Goal: Task Accomplishment & Management: Use online tool/utility

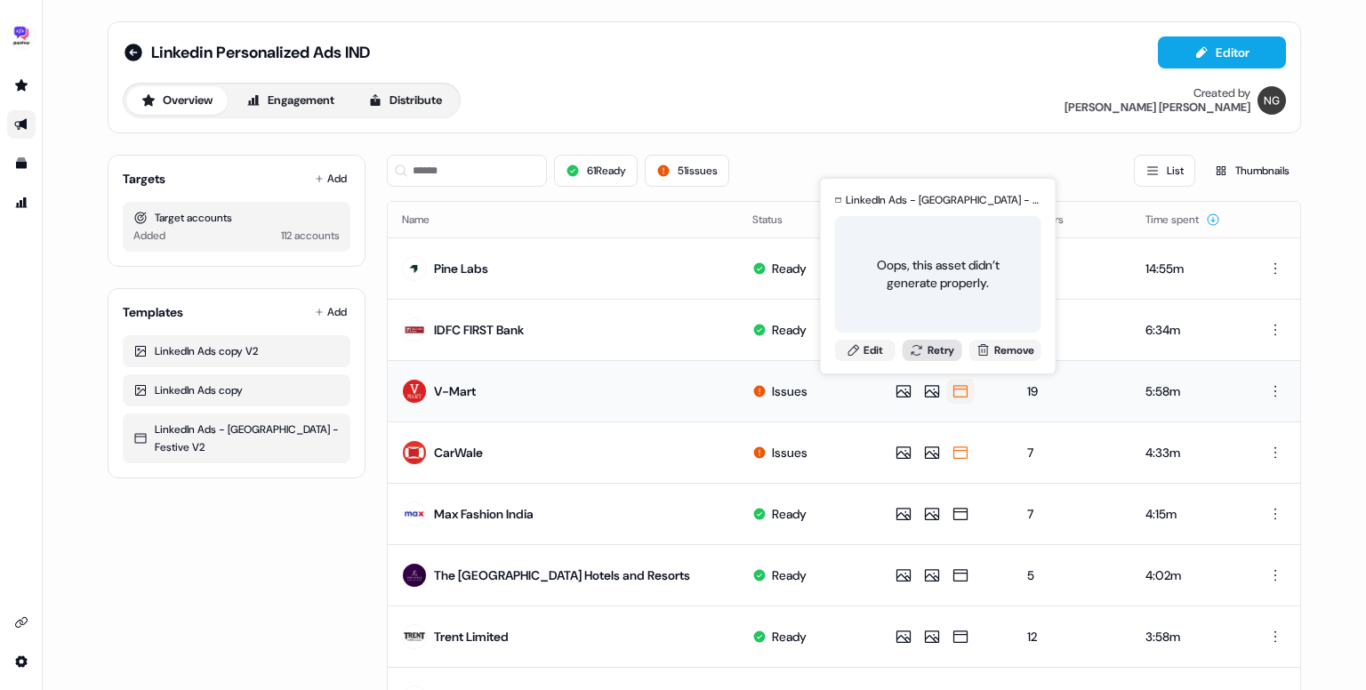
click at [932, 350] on button "Retry" at bounding box center [932, 350] width 60 height 21
click at [939, 353] on button "Retry" at bounding box center [932, 350] width 60 height 21
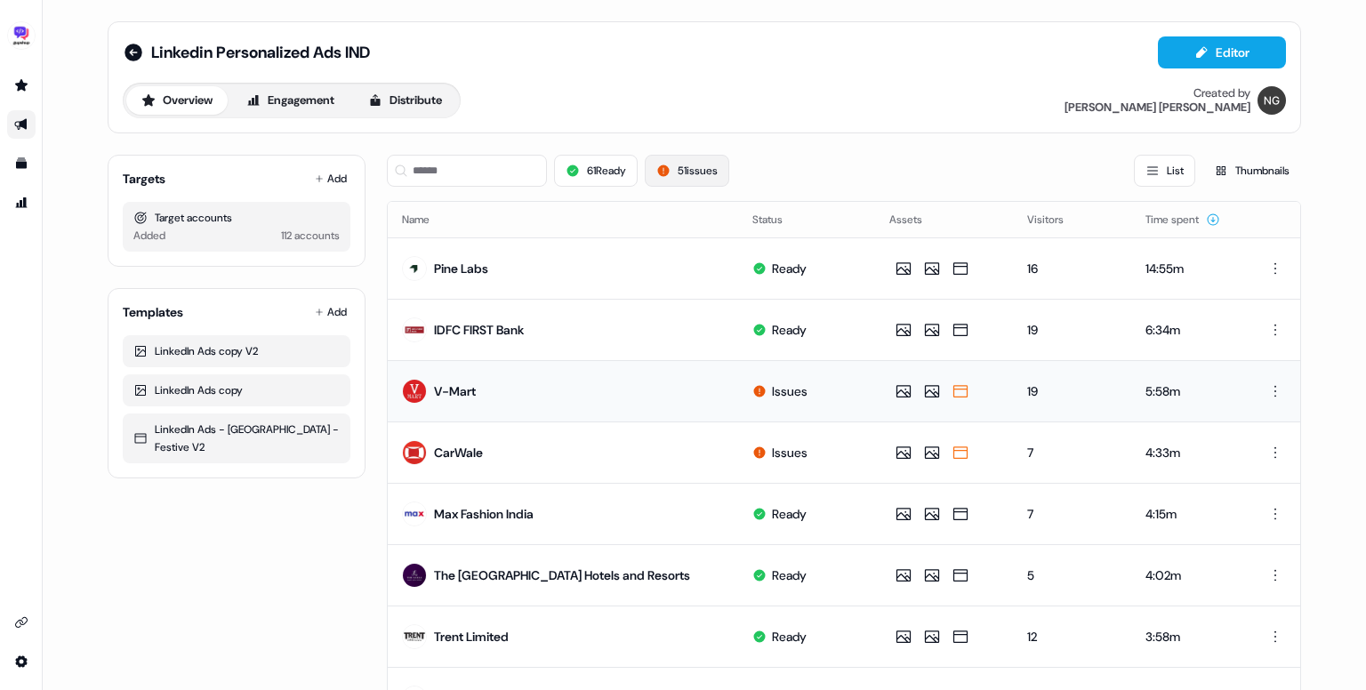
click at [712, 172] on button "51 issues" at bounding box center [687, 171] width 85 height 32
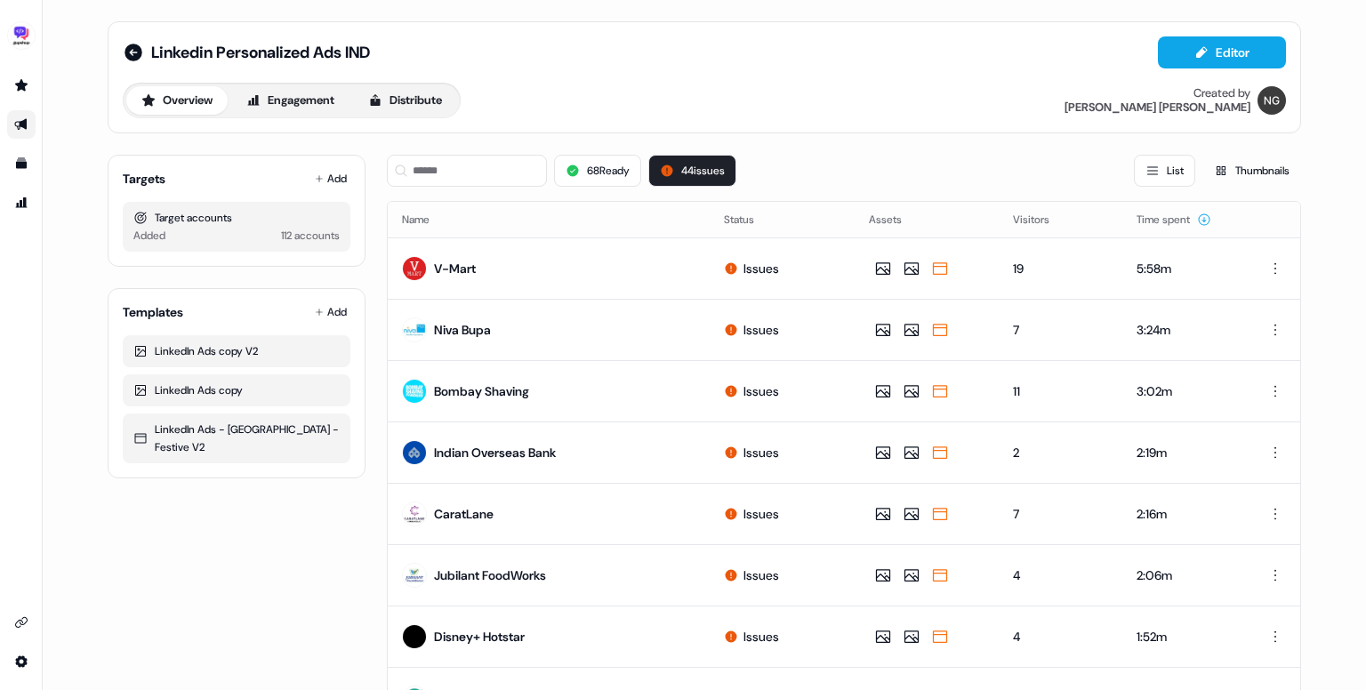
click at [714, 157] on button "44 issues" at bounding box center [693, 171] width 88 height 32
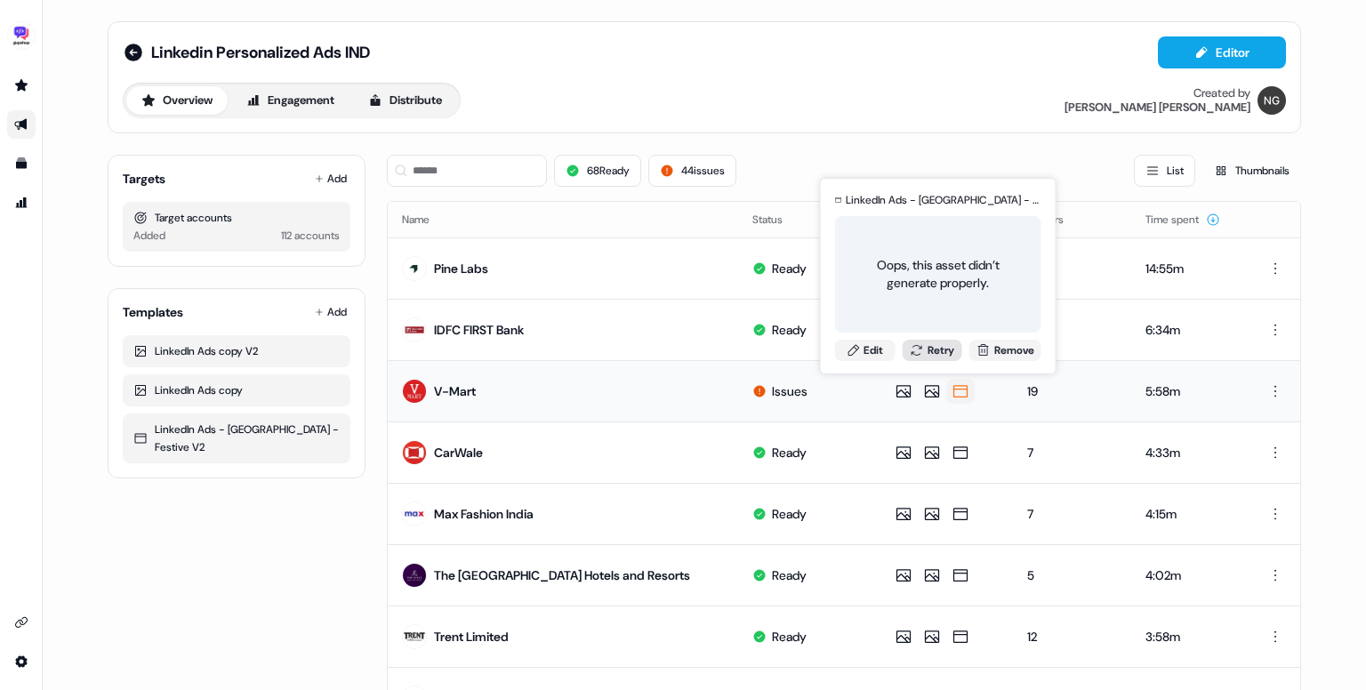
click at [945, 351] on button "Retry" at bounding box center [932, 350] width 60 height 21
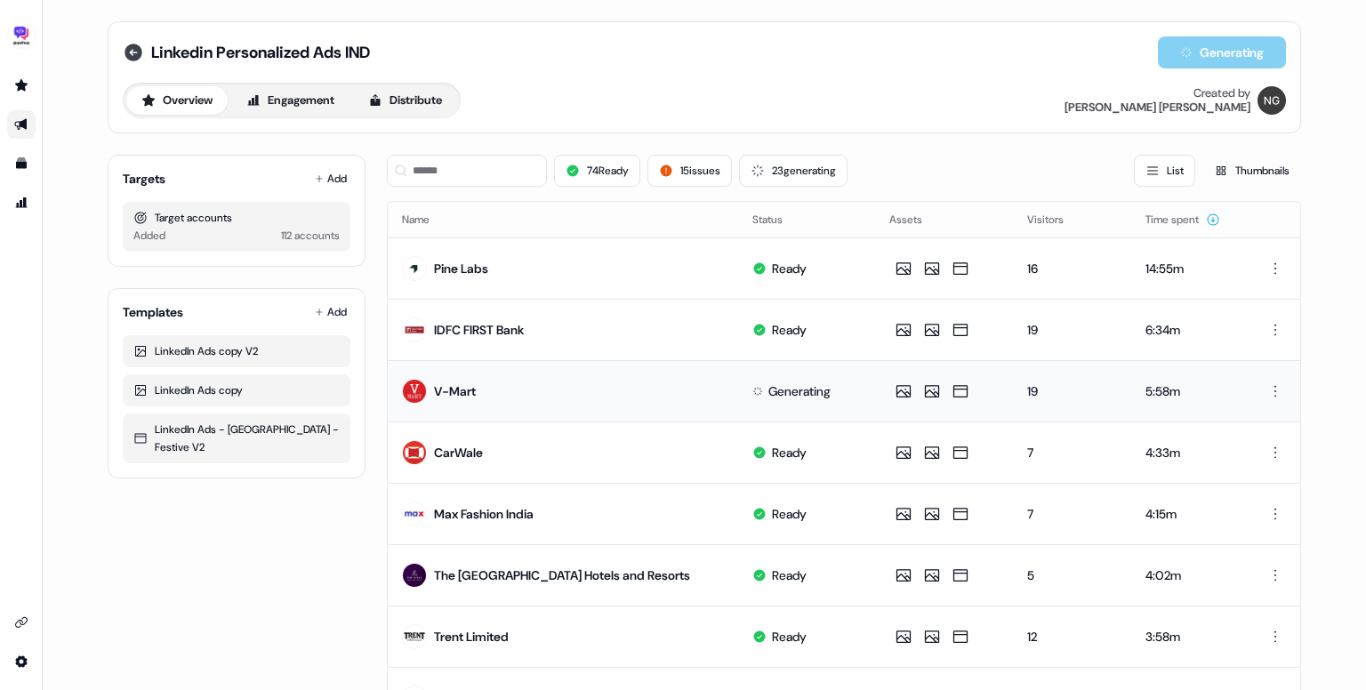
click at [123, 57] on icon at bounding box center [133, 52] width 21 height 21
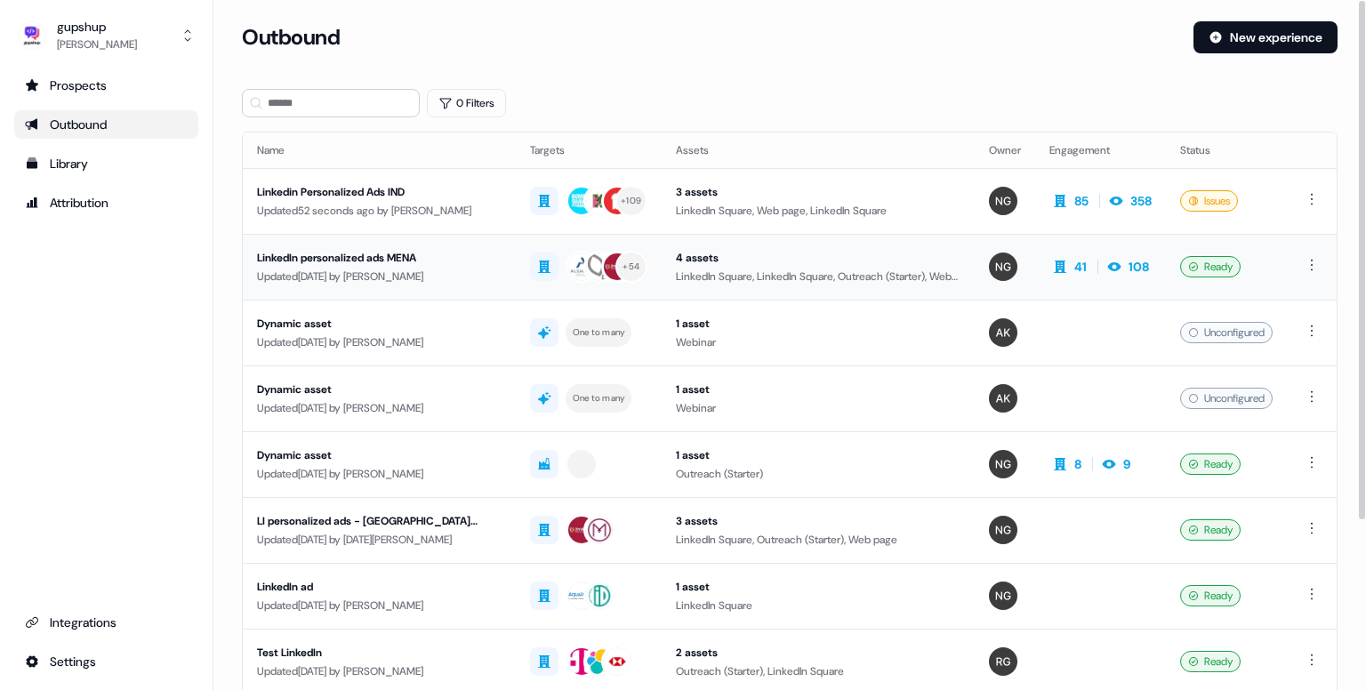
click at [367, 268] on div "Updated 7 days ago by Nikunj Gupta" at bounding box center [379, 277] width 245 height 18
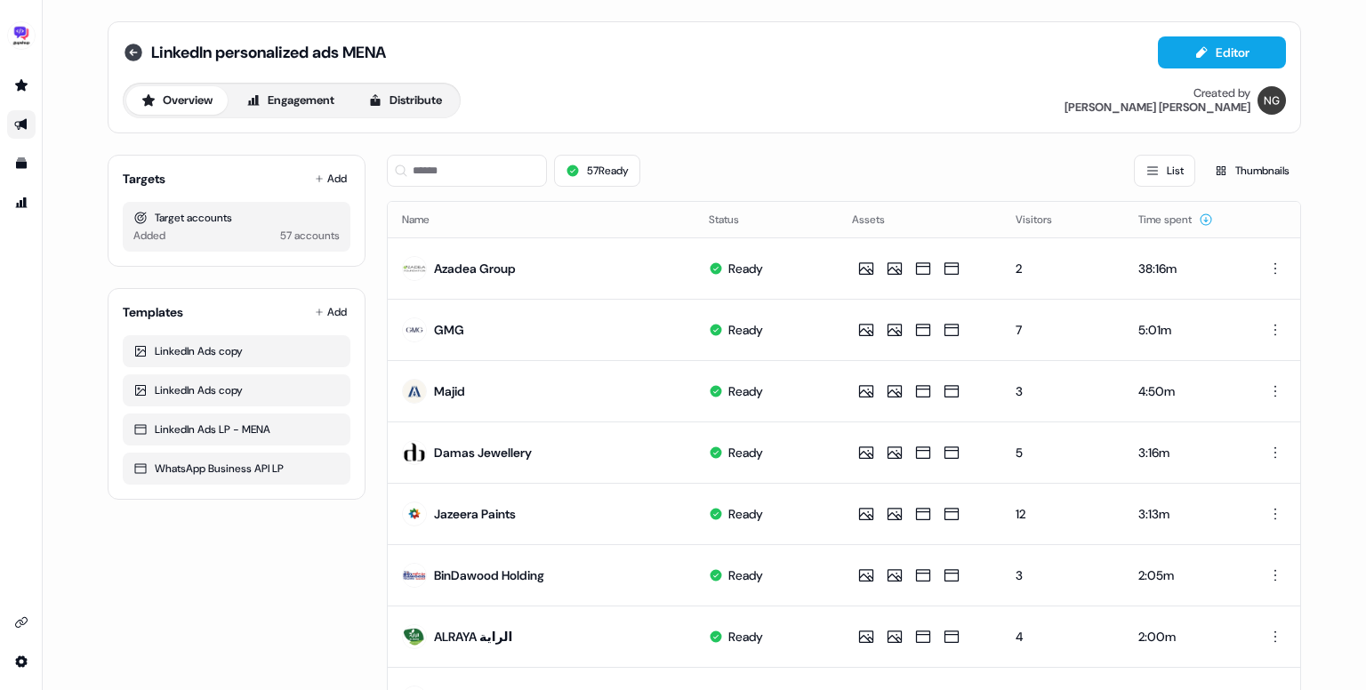
click at [135, 47] on icon at bounding box center [134, 53] width 18 height 18
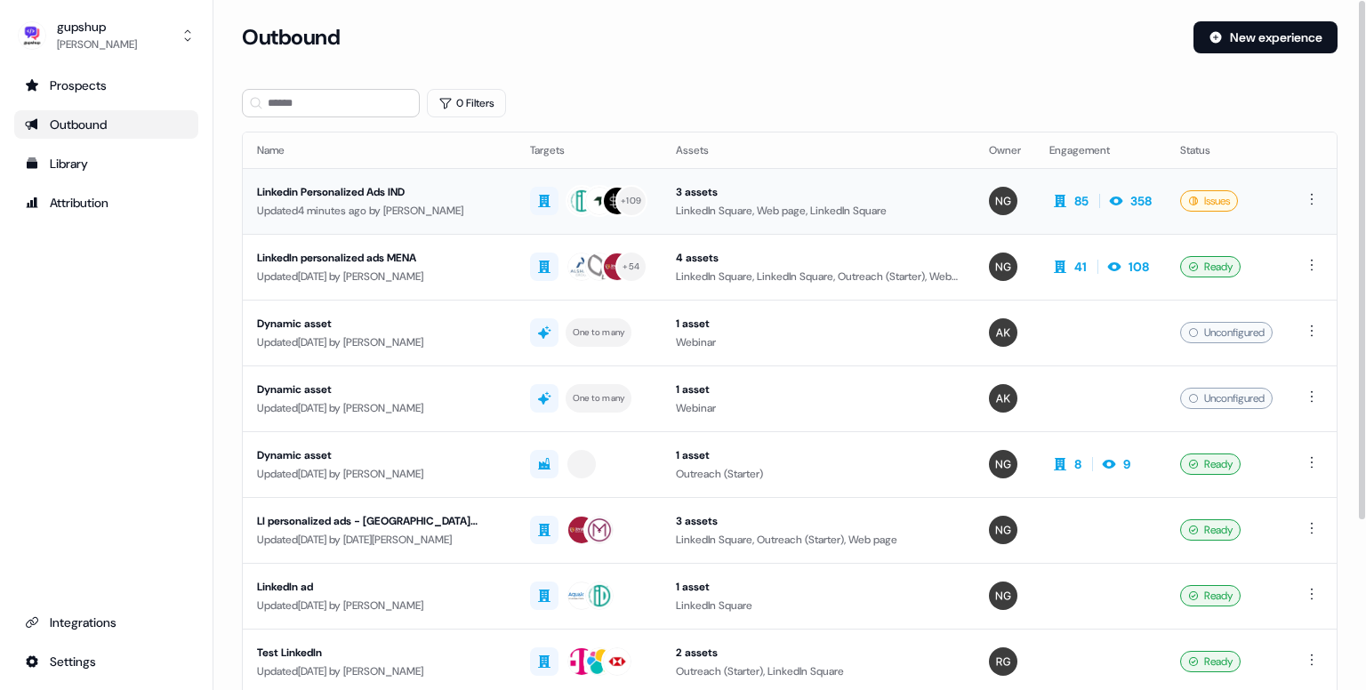
click at [322, 198] on div "Linkedin Personalized Ads IND" at bounding box center [379, 192] width 245 height 18
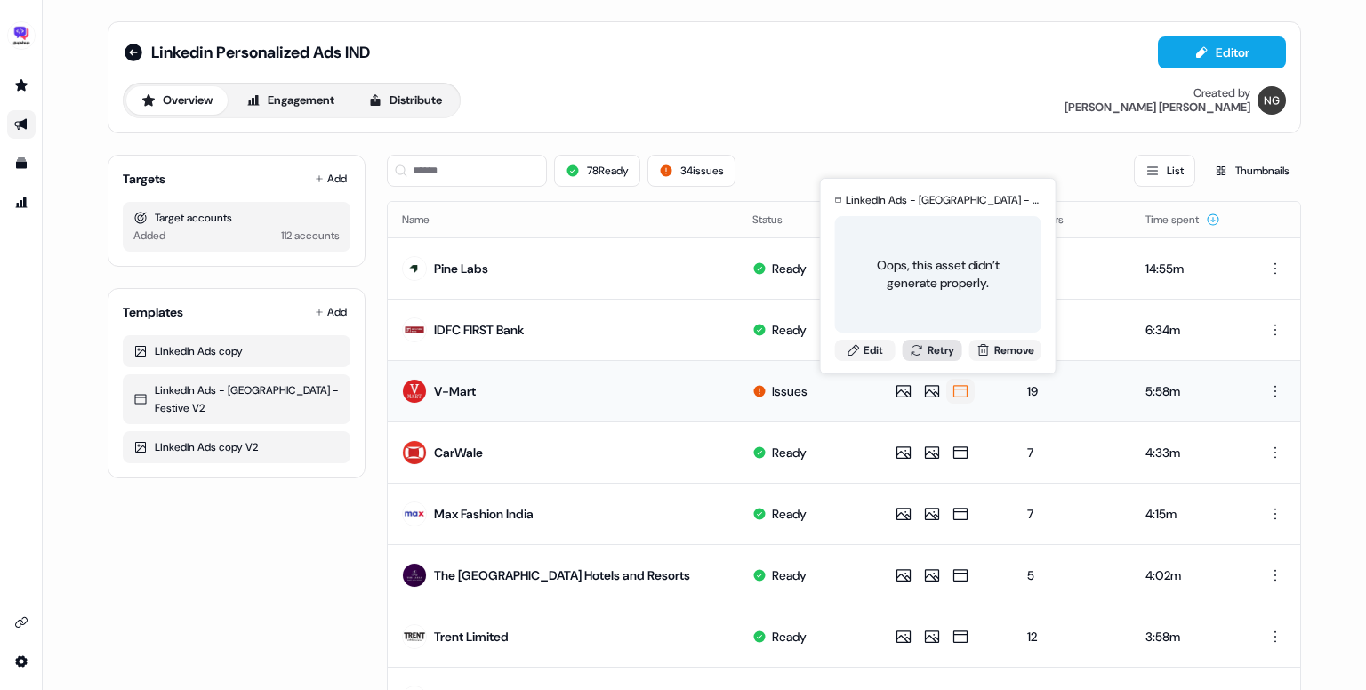
click at [930, 346] on button "Retry" at bounding box center [932, 350] width 60 height 21
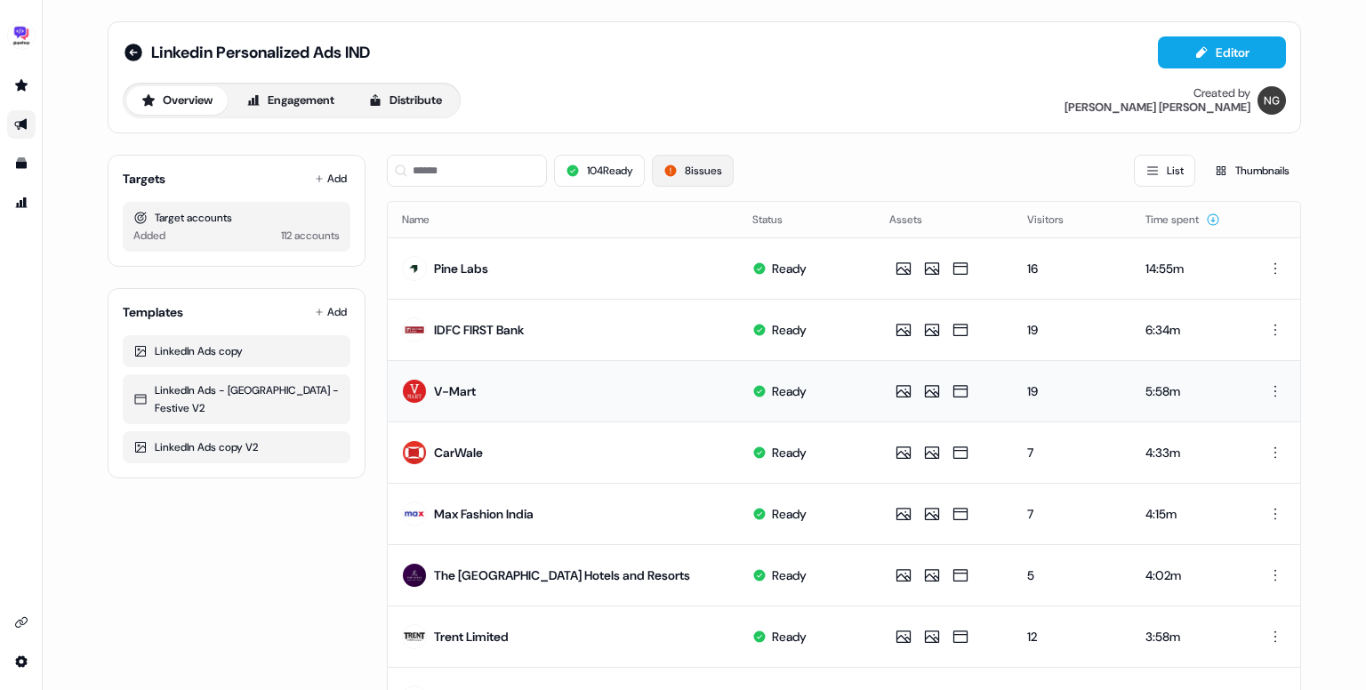
click at [729, 177] on button "8 issues" at bounding box center [693, 171] width 82 height 32
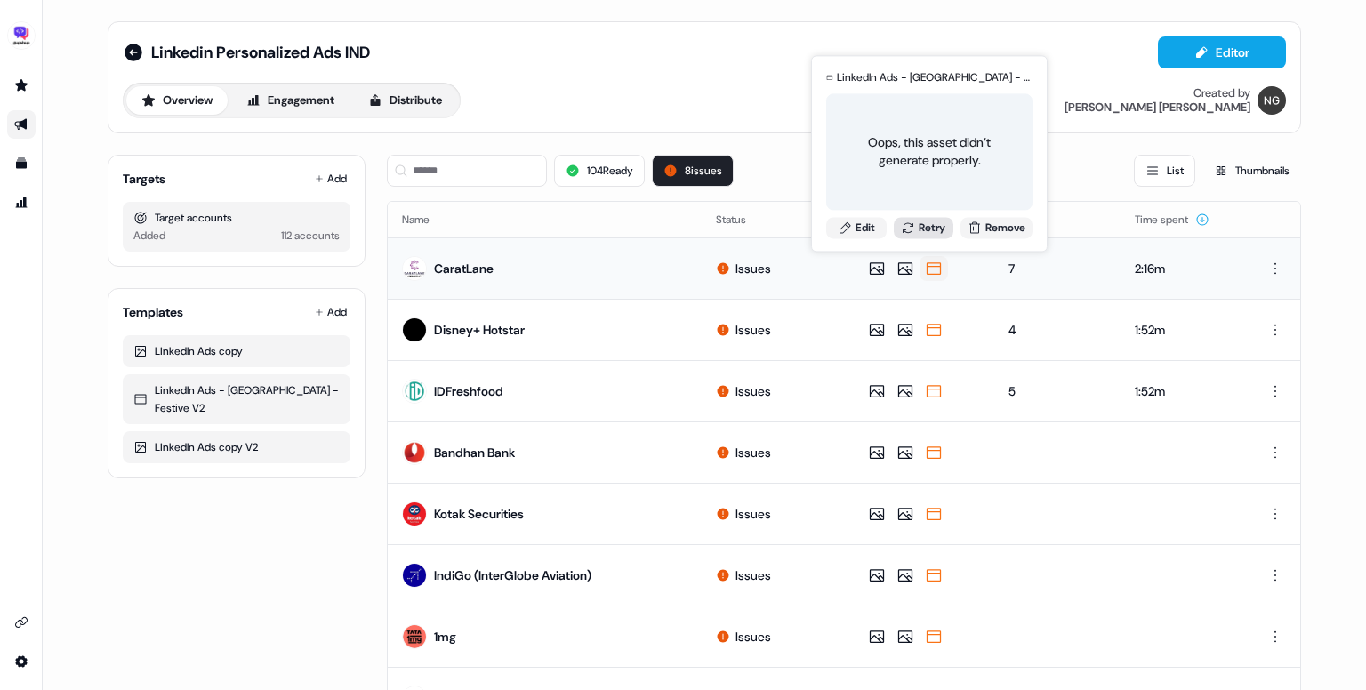
click at [934, 222] on button "Retry" at bounding box center [924, 227] width 60 height 21
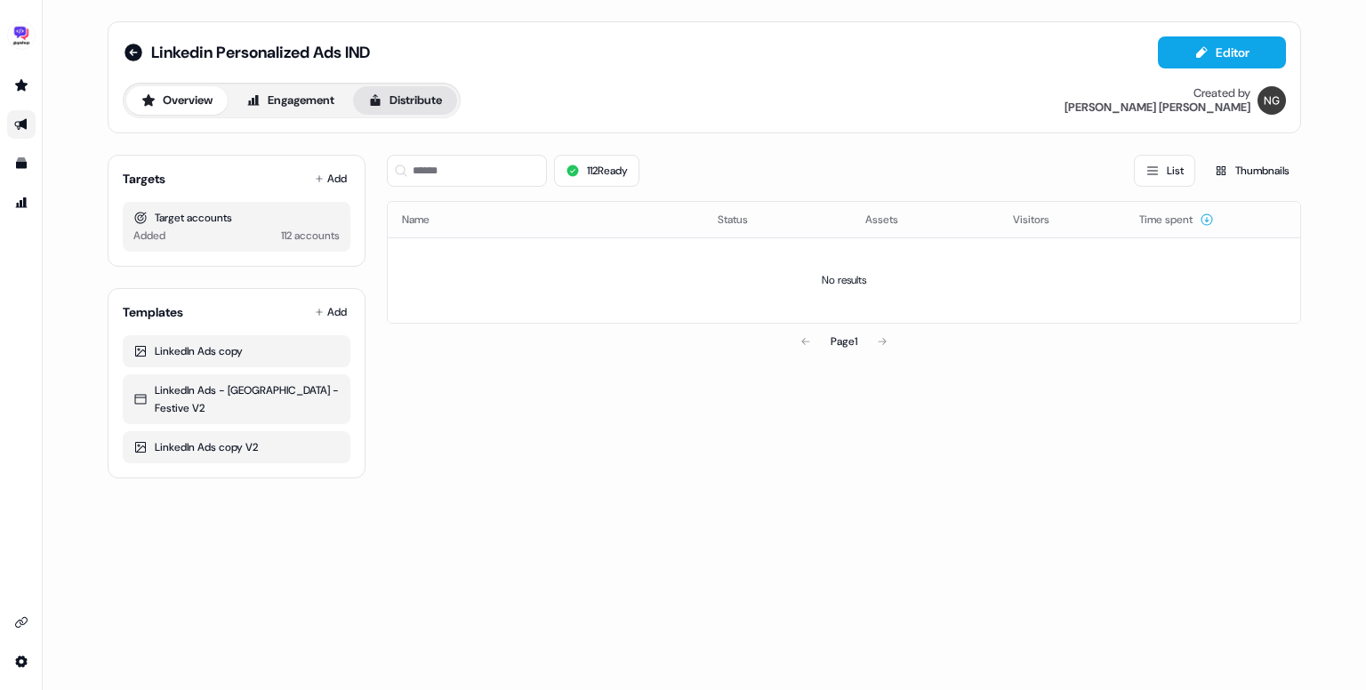
click at [453, 94] on button "Distribute" at bounding box center [405, 100] width 104 height 28
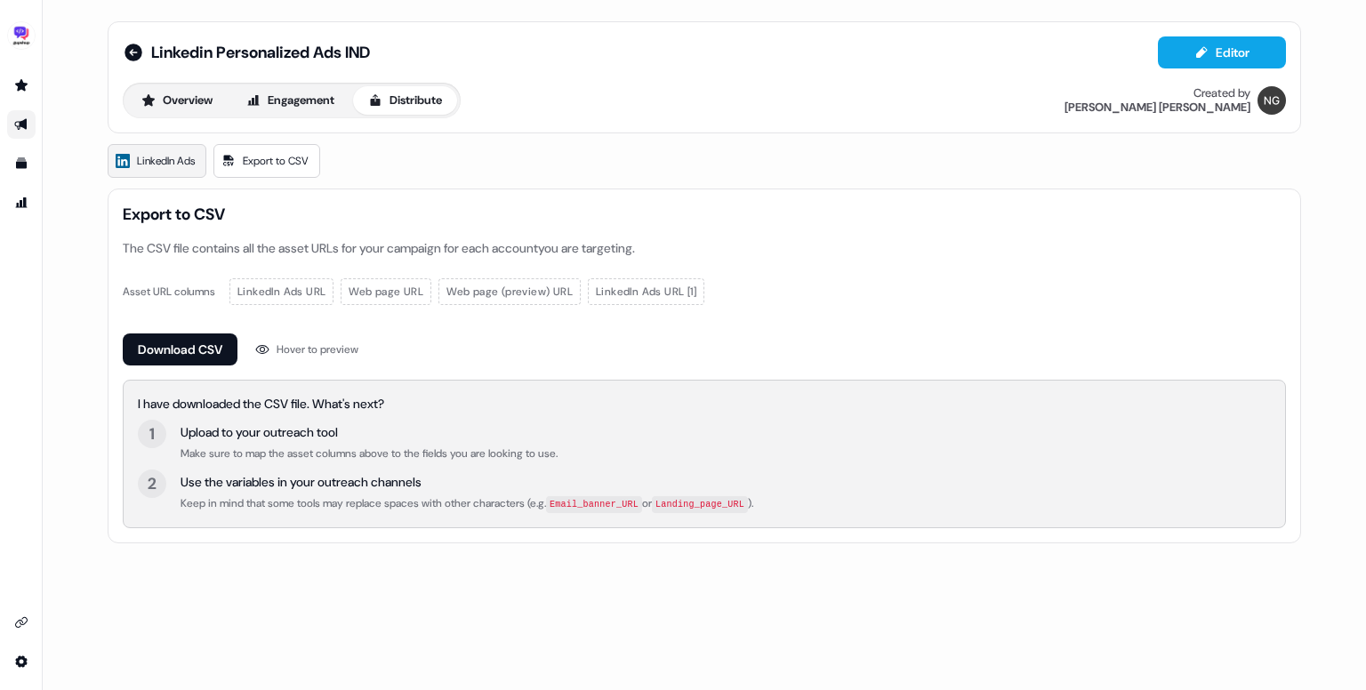
click at [144, 173] on link "LinkedIn Ads" at bounding box center [157, 161] width 99 height 34
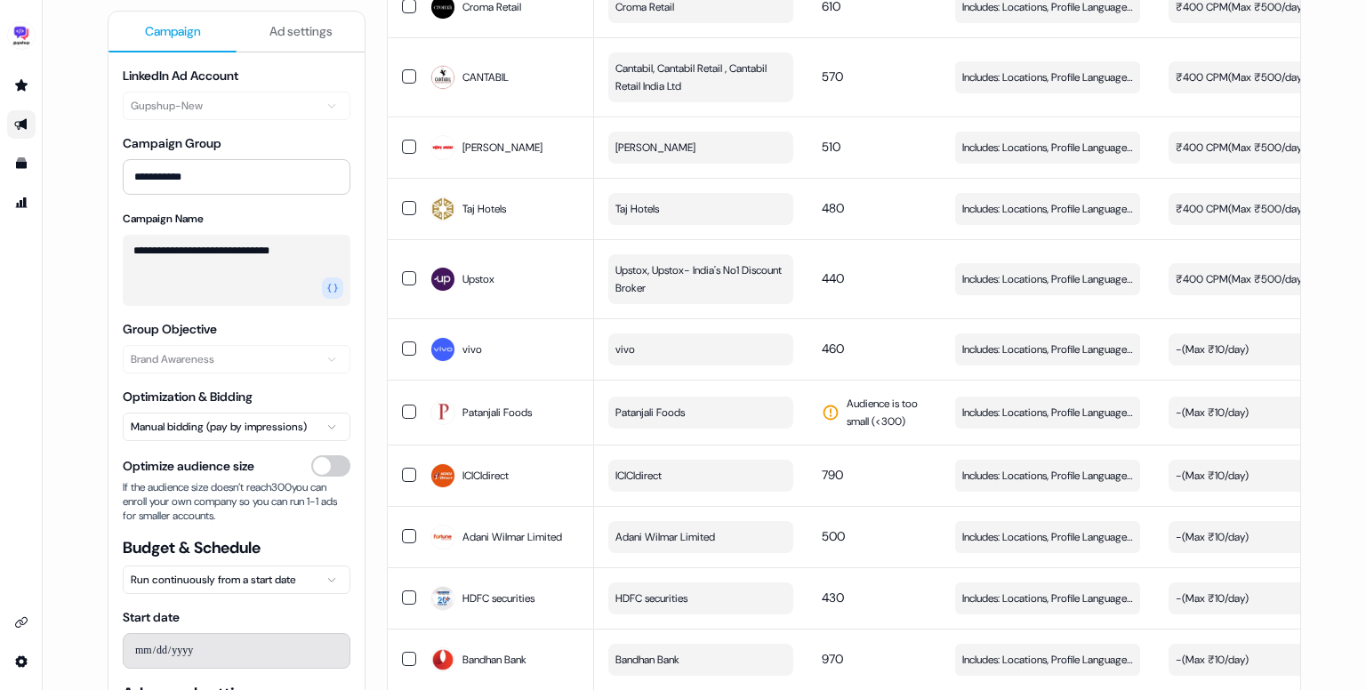
scroll to position [5989, 0]
click at [560, 333] on div "vivo" at bounding box center [505, 349] width 149 height 32
click at [560, 402] on td "Patanjali Foods" at bounding box center [505, 411] width 178 height 65
click at [402, 405] on button "button" at bounding box center [409, 412] width 14 height 14
click at [402, 342] on button "button" at bounding box center [409, 349] width 14 height 14
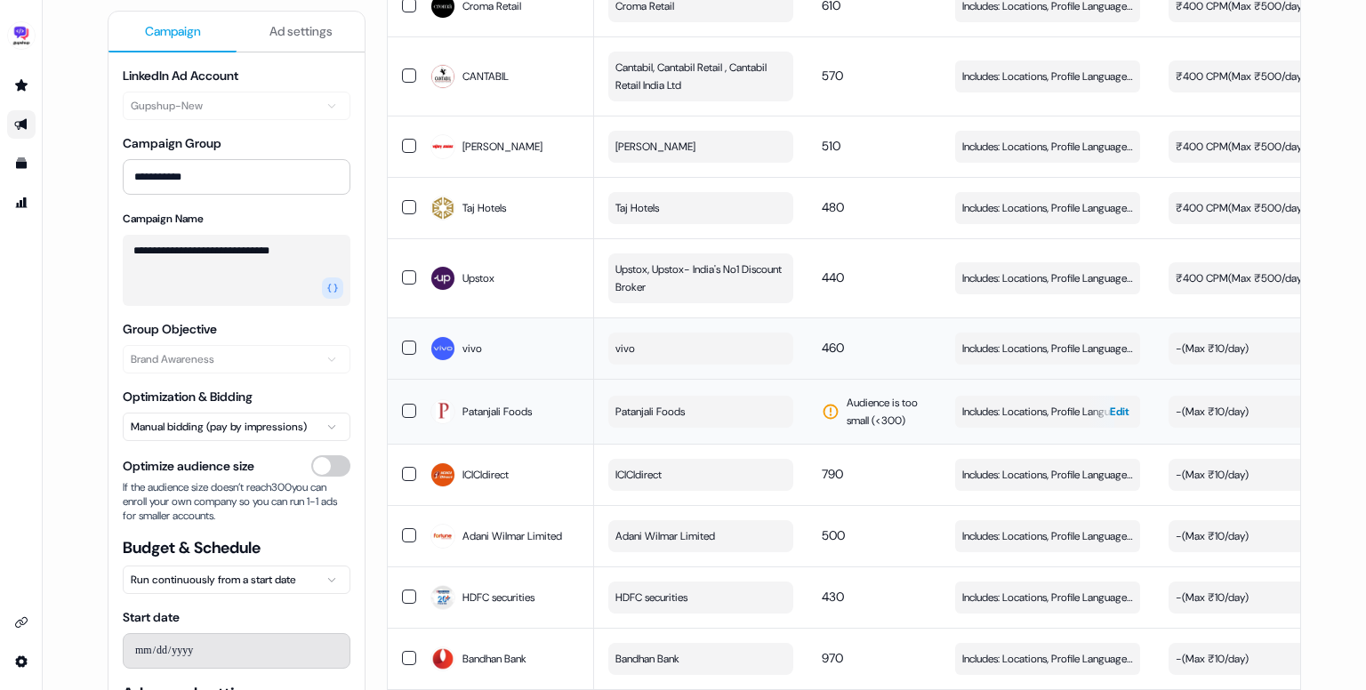
click at [1045, 403] on span "Includes: Locations, Profile Language, Job Levels, Job Functions / Excludes: Jo…" at bounding box center [1048, 412] width 171 height 18
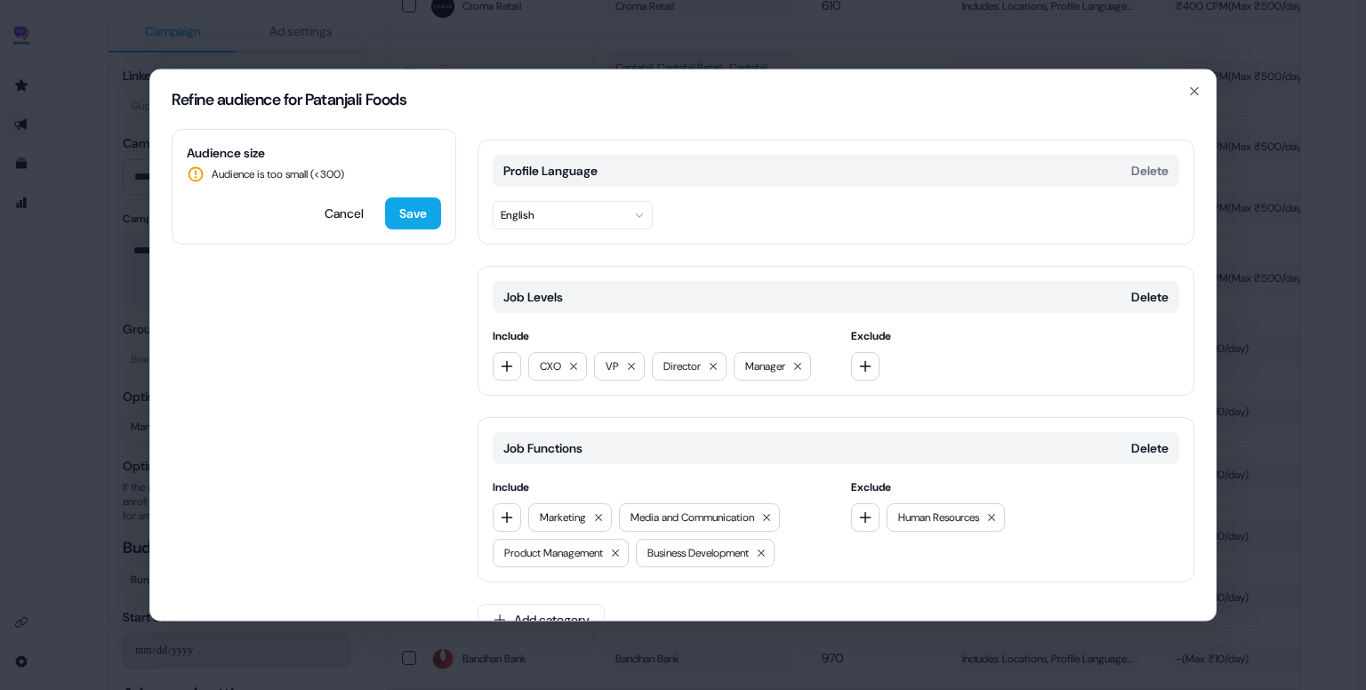
scroll to position [174, 0]
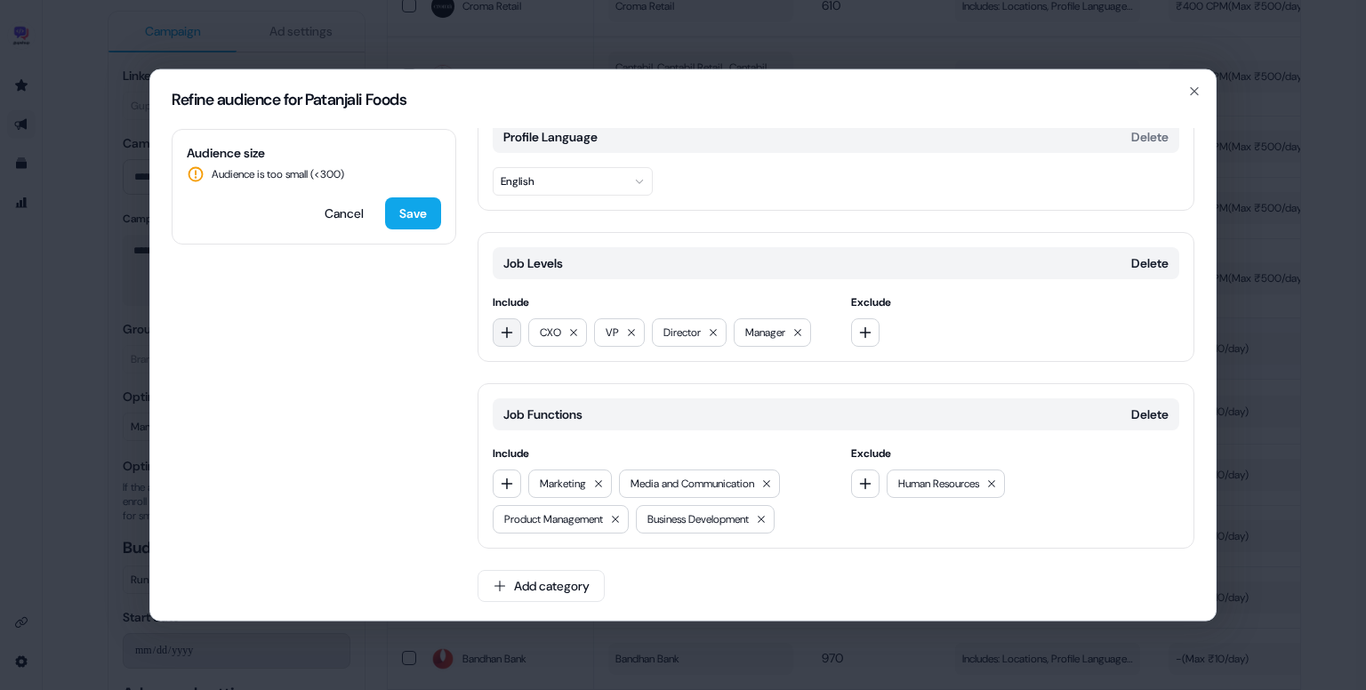
click at [498, 327] on button "button" at bounding box center [507, 332] width 28 height 28
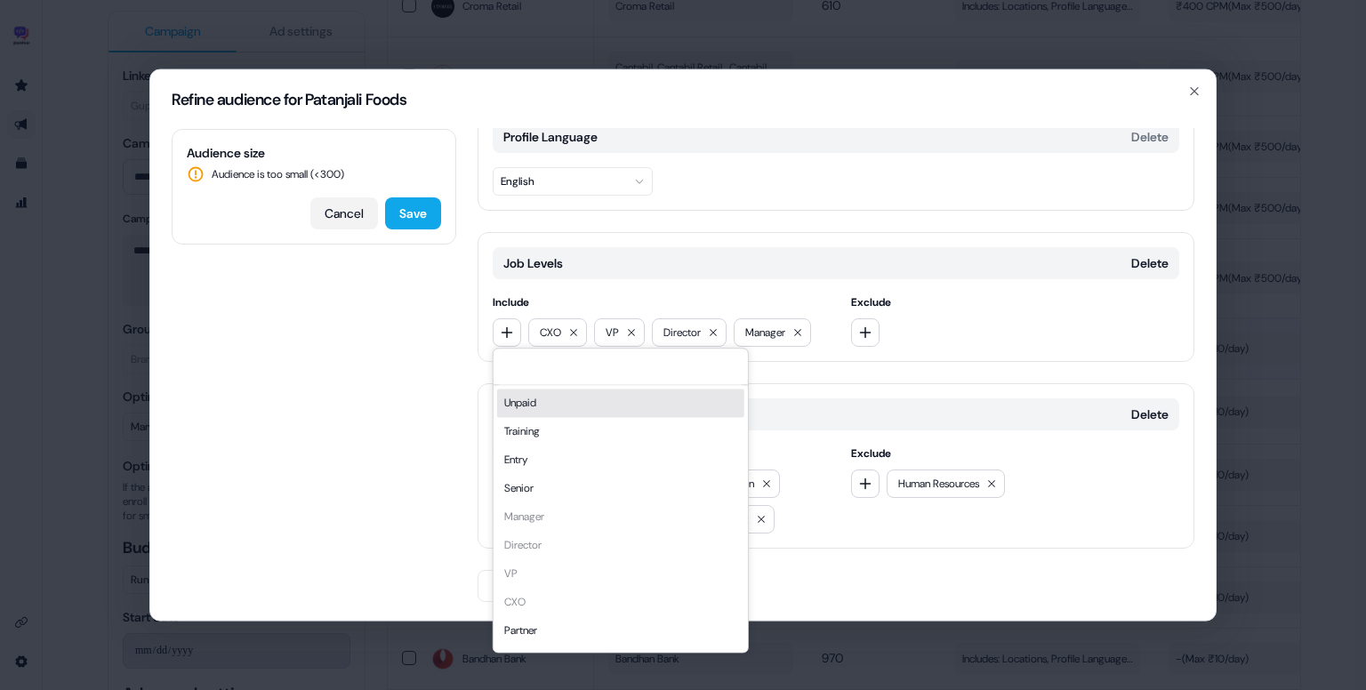
click at [354, 207] on button "Cancel" at bounding box center [344, 213] width 68 height 32
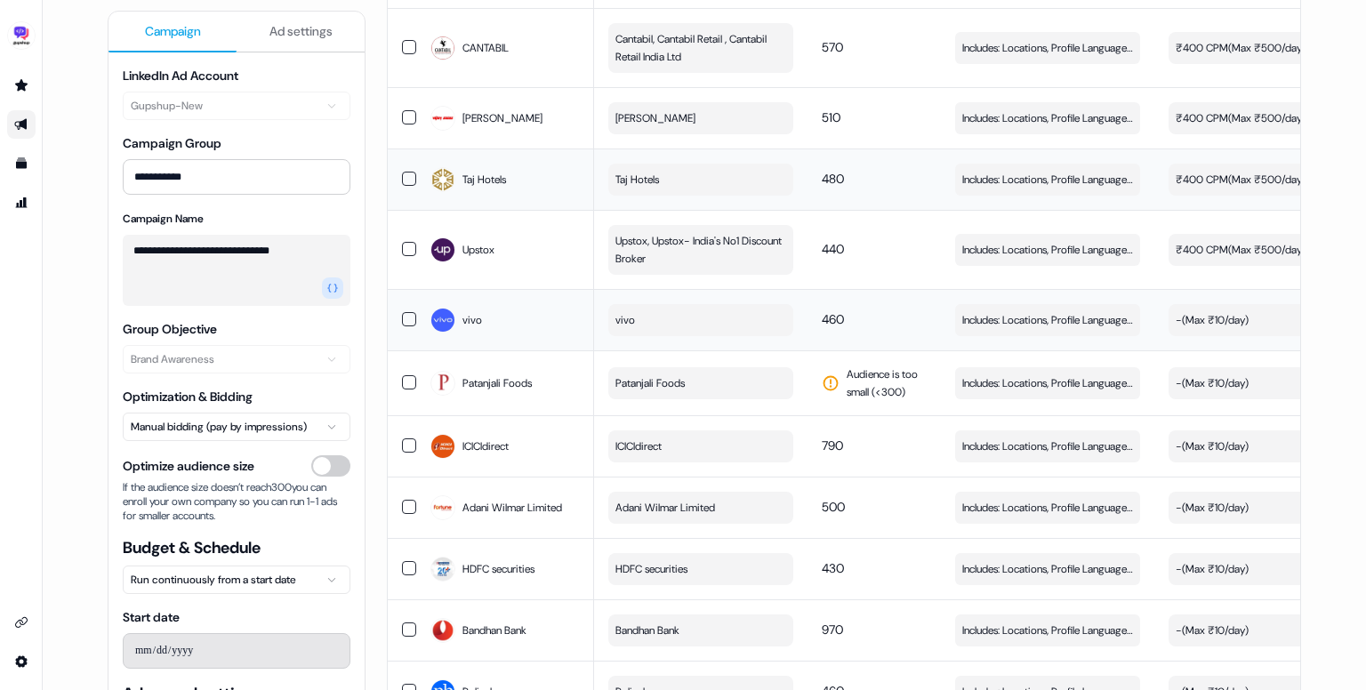
scroll to position [6017, 0]
click at [541, 304] on div "vivo" at bounding box center [505, 320] width 149 height 32
click at [545, 367] on div "Patanjali Foods" at bounding box center [505, 383] width 149 height 32
click at [543, 431] on div "ICICIdirect" at bounding box center [505, 447] width 149 height 32
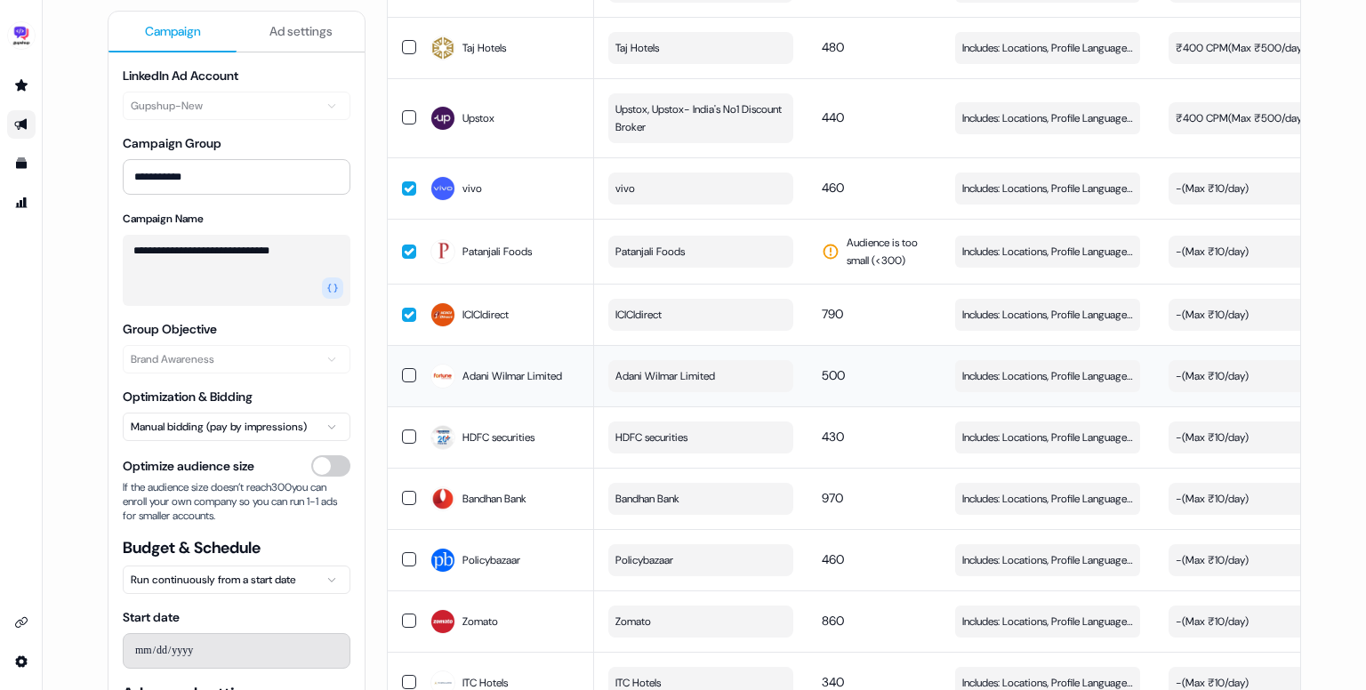
scroll to position [6149, 0]
click at [538, 367] on span "Adani Wilmar Limited" at bounding box center [513, 376] width 100 height 18
click at [541, 422] on div "HDFC securities" at bounding box center [505, 438] width 149 height 32
click at [533, 483] on div "Bandhan Bank" at bounding box center [505, 499] width 149 height 32
click at [536, 536] on td "Policybazaar" at bounding box center [505, 559] width 178 height 61
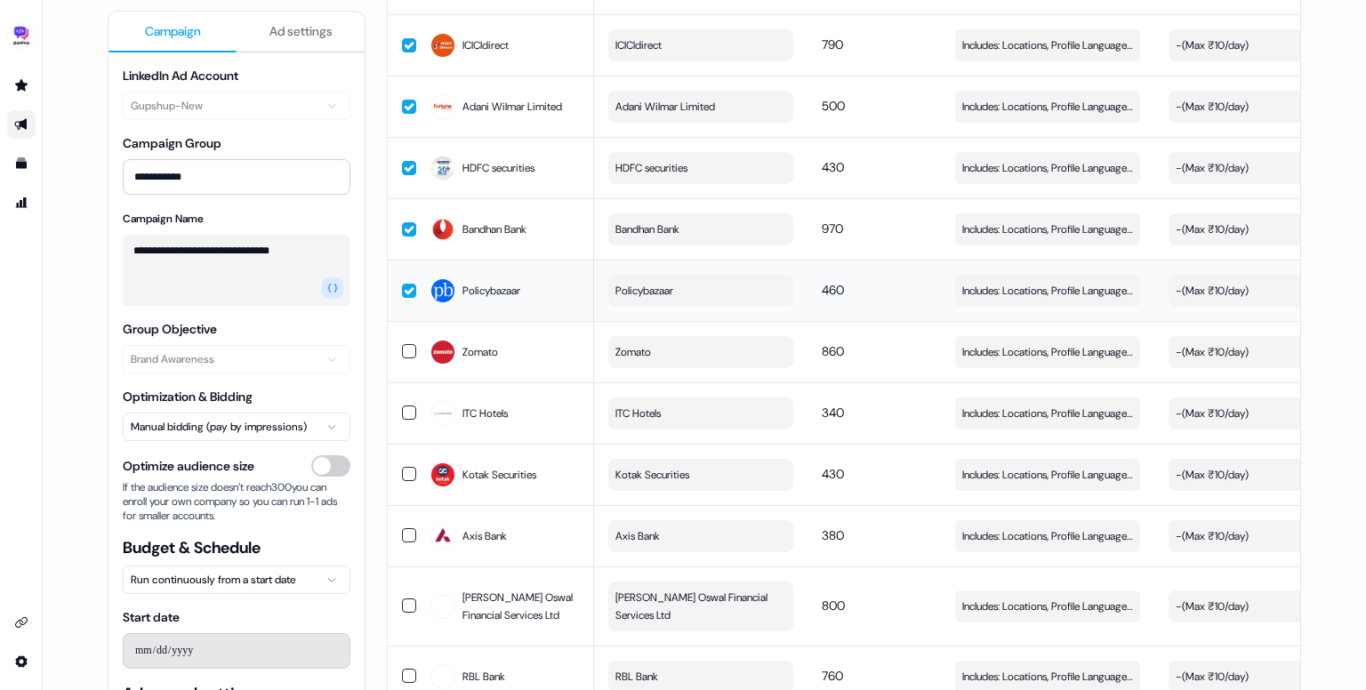
scroll to position [6423, 0]
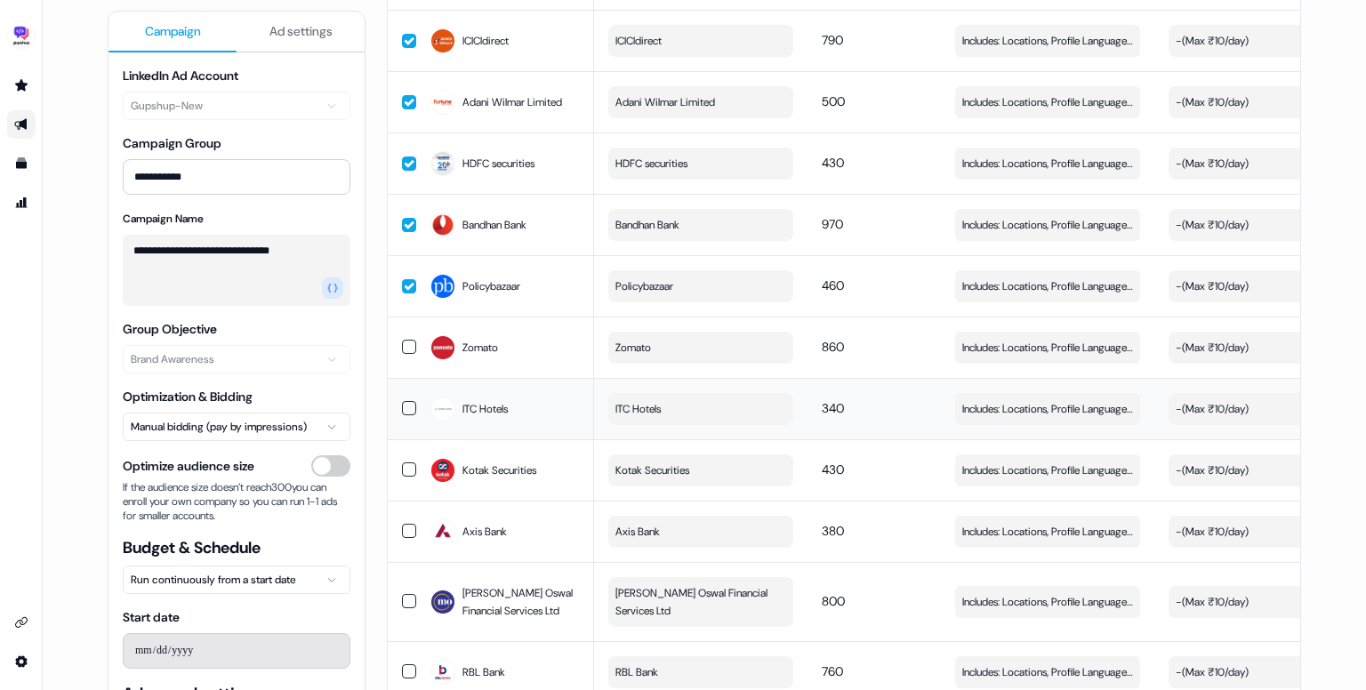
click at [538, 378] on td "ITC Hotels" at bounding box center [505, 408] width 178 height 61
click at [530, 332] on div "Zomato" at bounding box center [505, 348] width 149 height 32
click at [540, 455] on div "Kotak Securities" at bounding box center [505, 471] width 149 height 32
click at [543, 507] on td "Axis Bank" at bounding box center [505, 531] width 178 height 61
click at [537, 584] on span "Motilal Oswal Financial Services Ltd" at bounding box center [521, 602] width 117 height 36
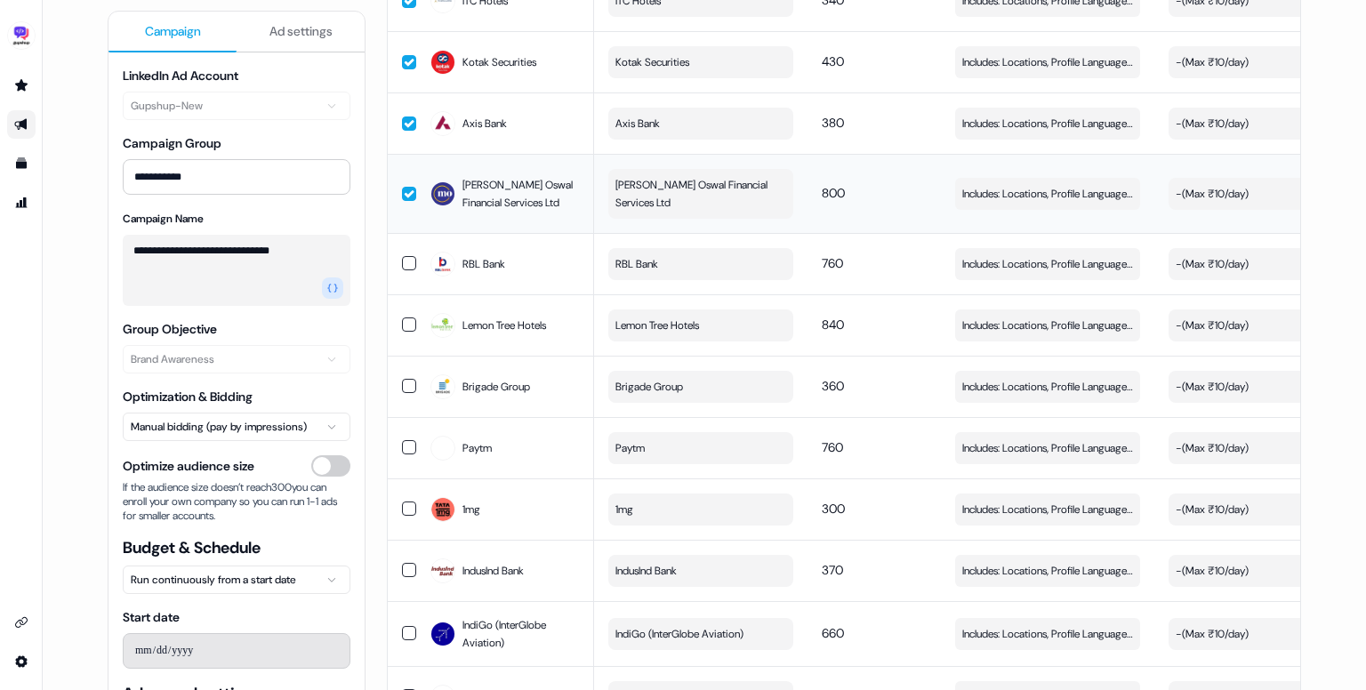
scroll to position [6835, 0]
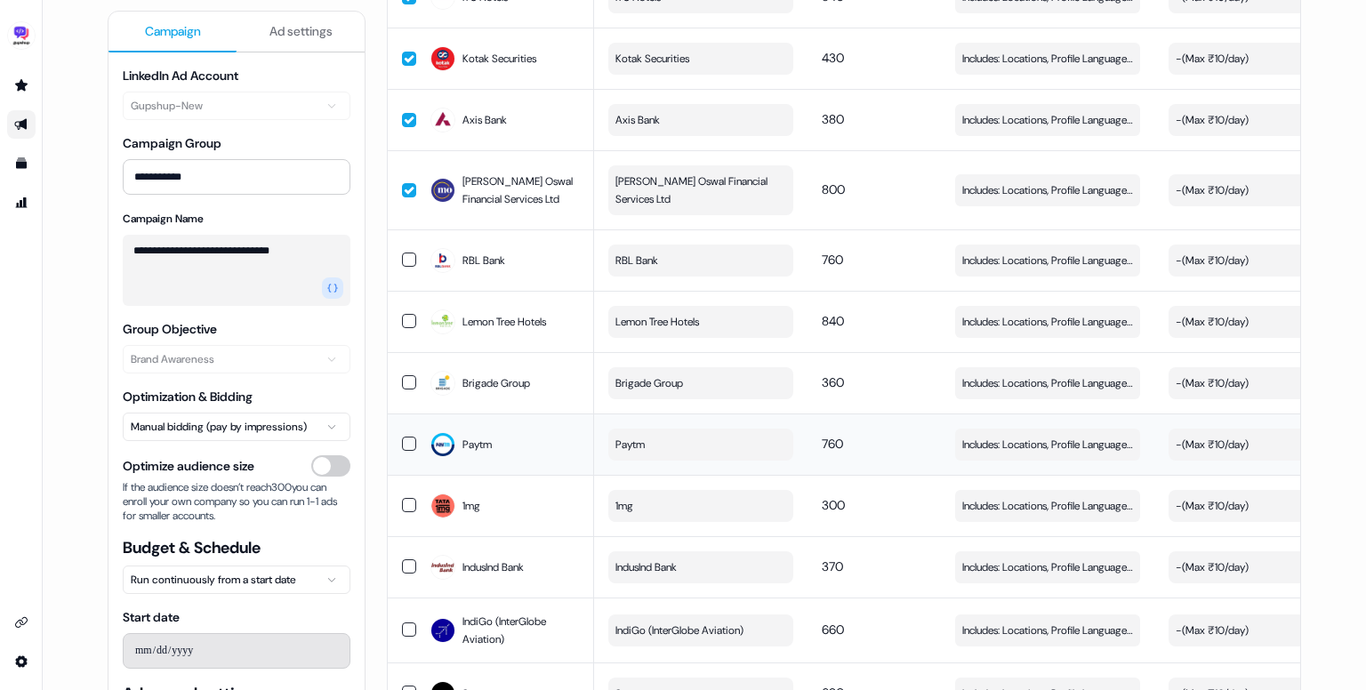
click at [529, 429] on div "Paytm" at bounding box center [505, 445] width 149 height 32
click at [537, 367] on div "Brigade Group" at bounding box center [505, 383] width 149 height 32
click at [542, 306] on div "Lemon Tree Hotels" at bounding box center [505, 322] width 149 height 32
click at [543, 245] on div "RBL Bank" at bounding box center [505, 261] width 149 height 32
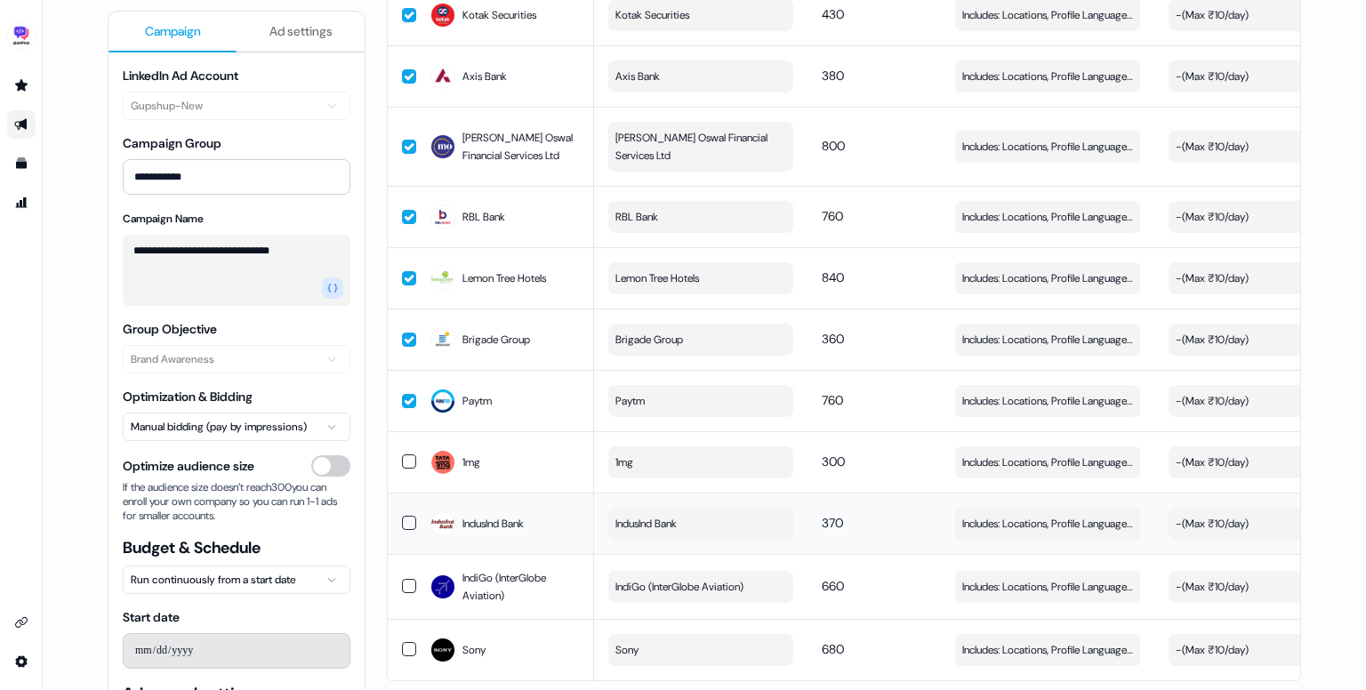
click at [531, 500] on td "IndusInd Bank" at bounding box center [505, 523] width 178 height 61
click at [530, 569] on span "IndiGo (InterGlobe Aviation)" at bounding box center [521, 587] width 117 height 36
click at [530, 634] on div "Sony" at bounding box center [505, 650] width 149 height 32
click at [538, 441] on td "1mg" at bounding box center [505, 461] width 178 height 61
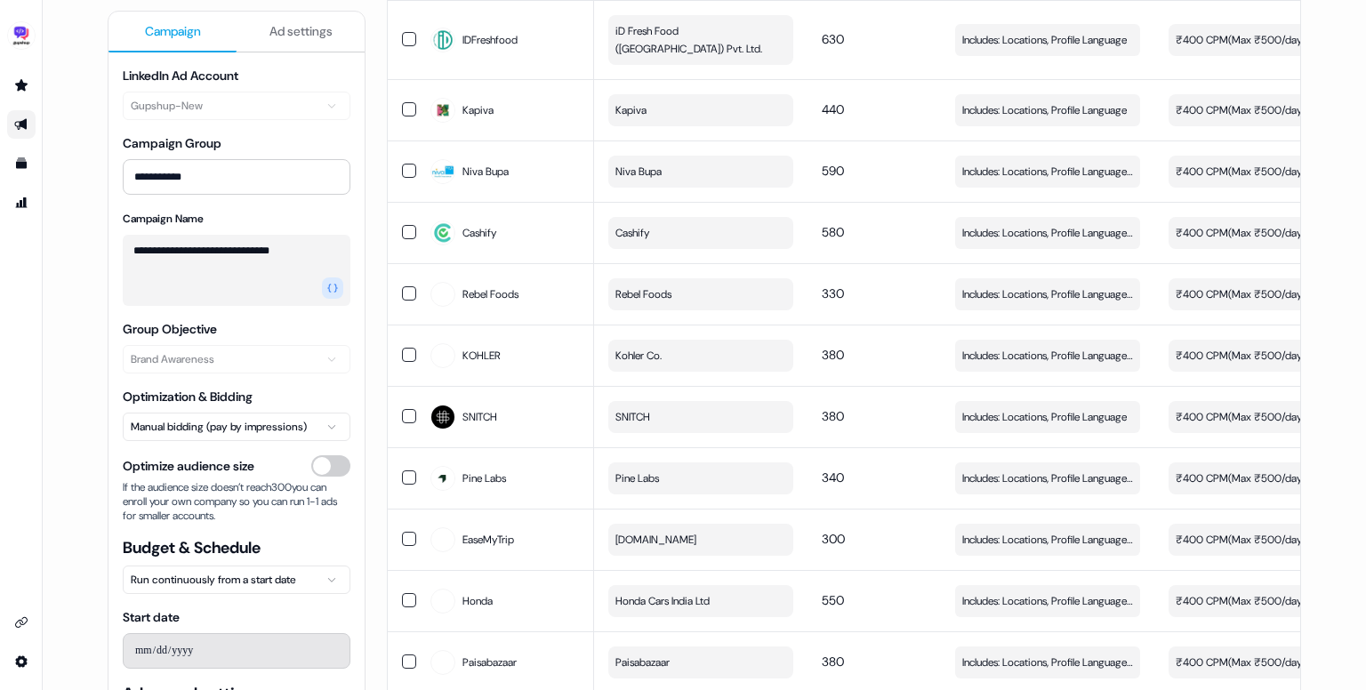
scroll to position [0, 0]
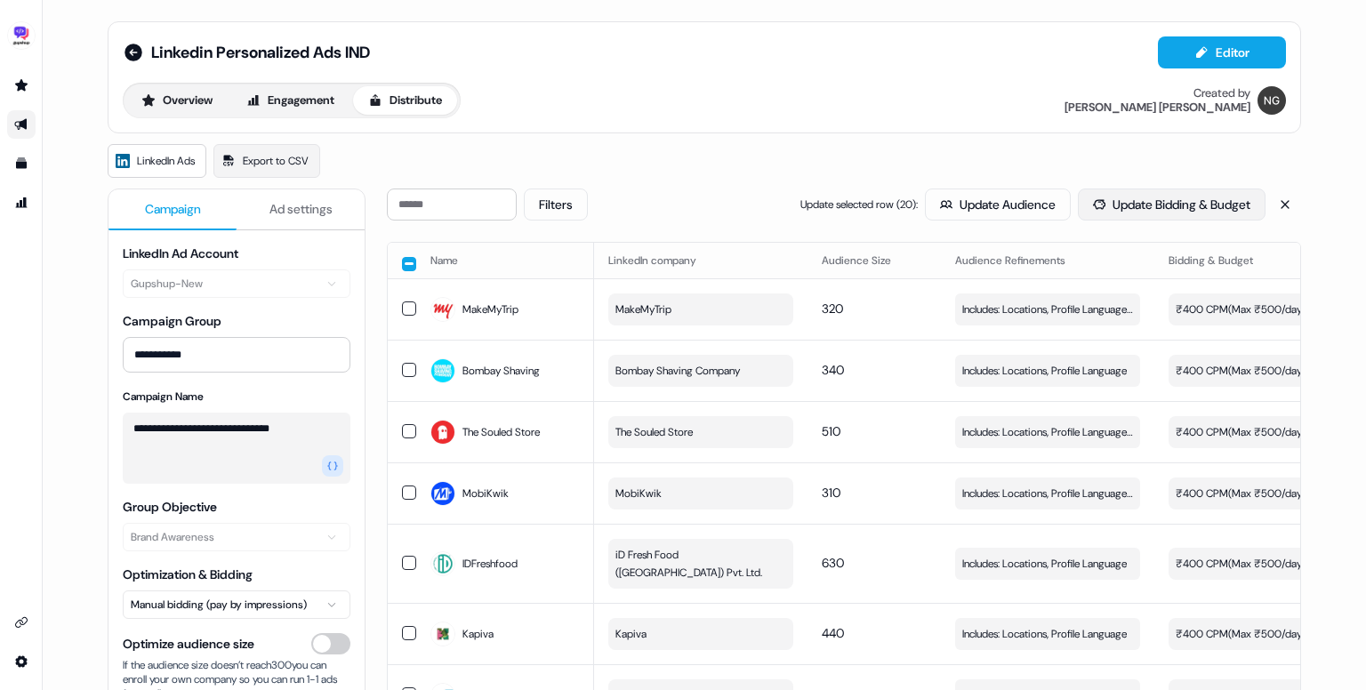
click at [1202, 200] on button "Update Bidding & Budget" at bounding box center [1172, 205] width 188 height 32
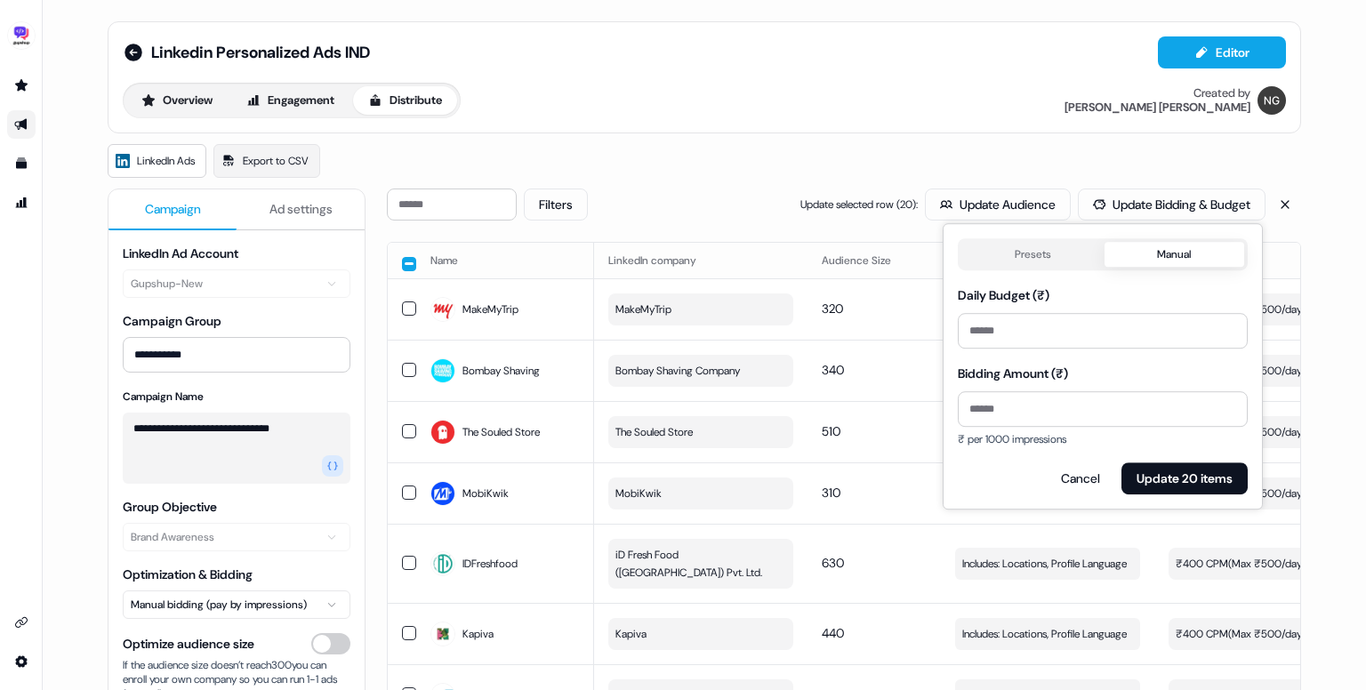
click at [1188, 243] on button "Manual" at bounding box center [1175, 254] width 141 height 25
click at [1084, 322] on input "**" at bounding box center [1103, 331] width 290 height 36
type input "***"
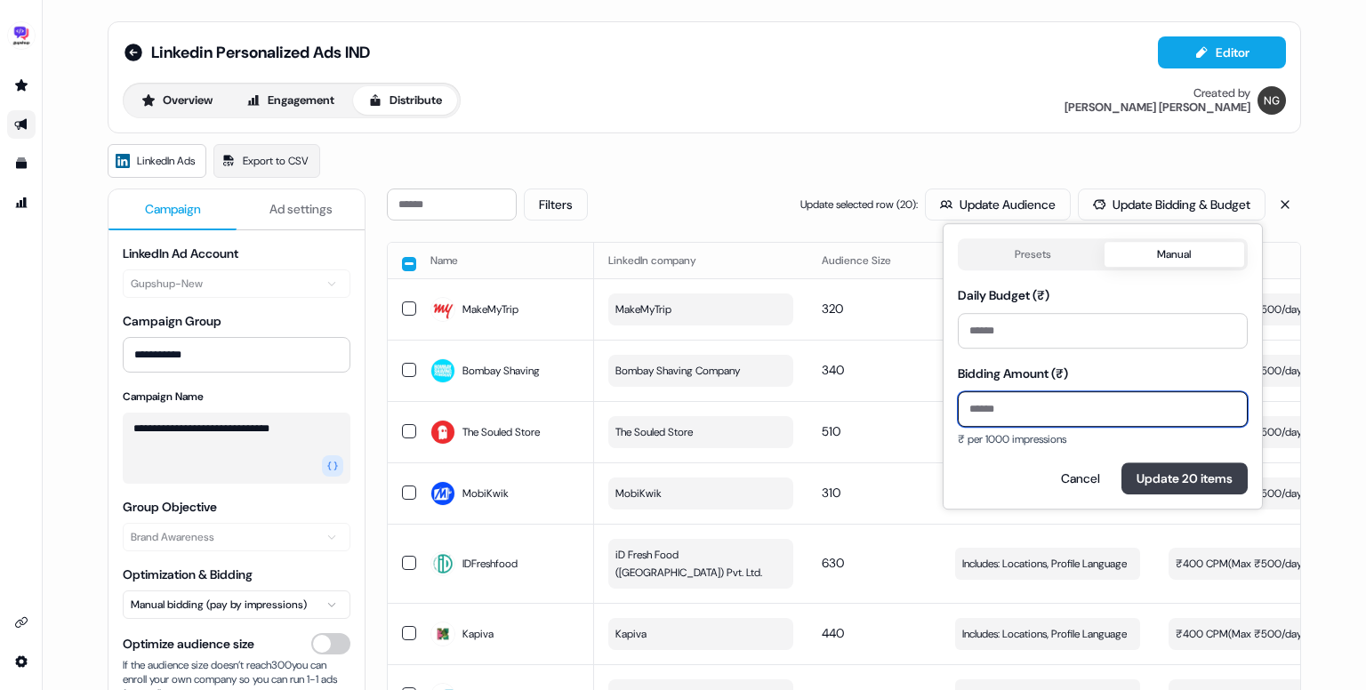
type input "***"
click at [1180, 474] on div "Presets Manual Daily Budget (₹) *** Bidding Amount (₹) *** ₹ per 1000 impressio…" at bounding box center [1103, 366] width 290 height 256
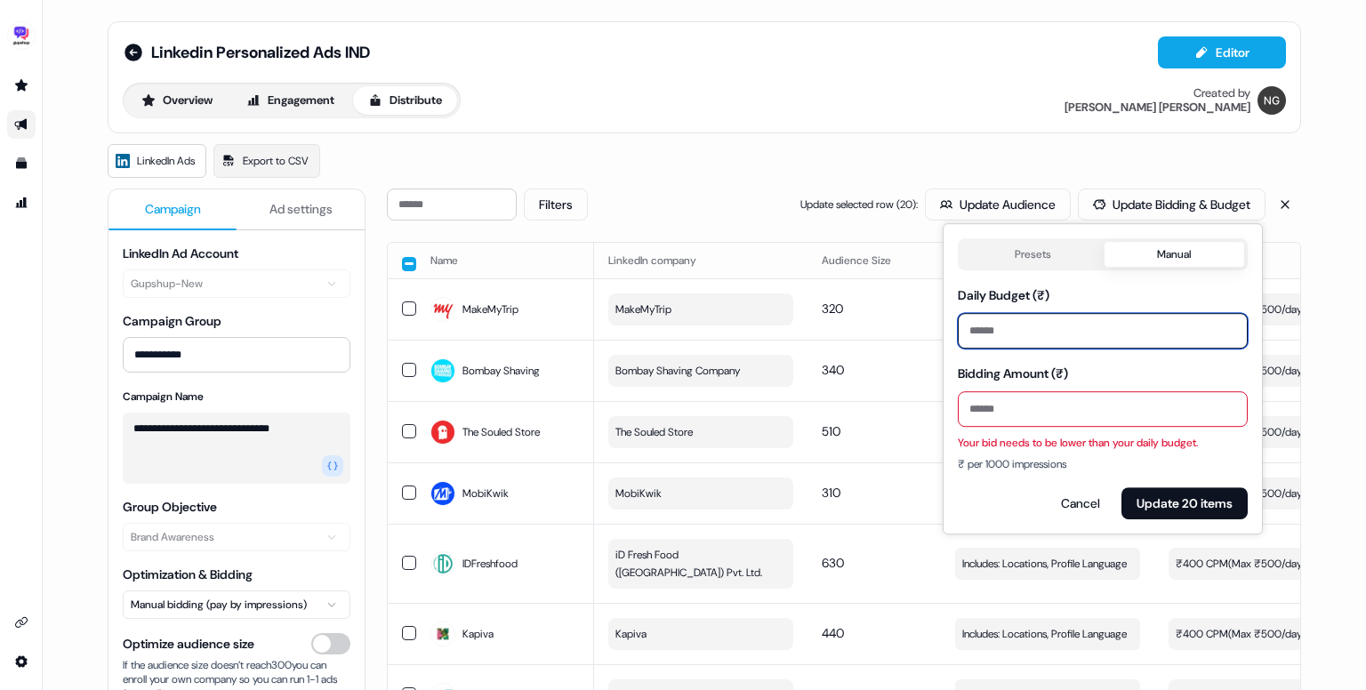
click at [973, 326] on input "***" at bounding box center [1103, 331] width 290 height 36
type input "***"
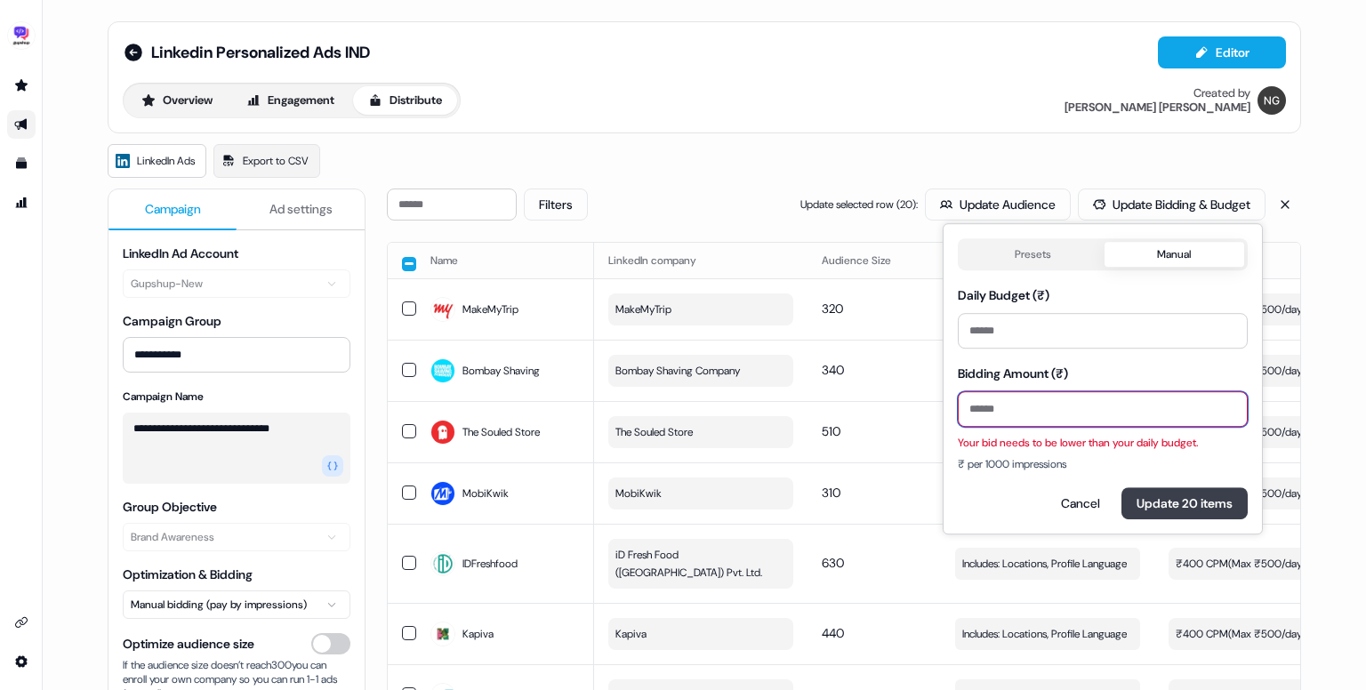
type input "***"
click at [1171, 506] on div "Presets Manual Daily Budget (₹) *** Bidding Amount (₹) *** Your bid needs to be…" at bounding box center [1103, 378] width 320 height 311
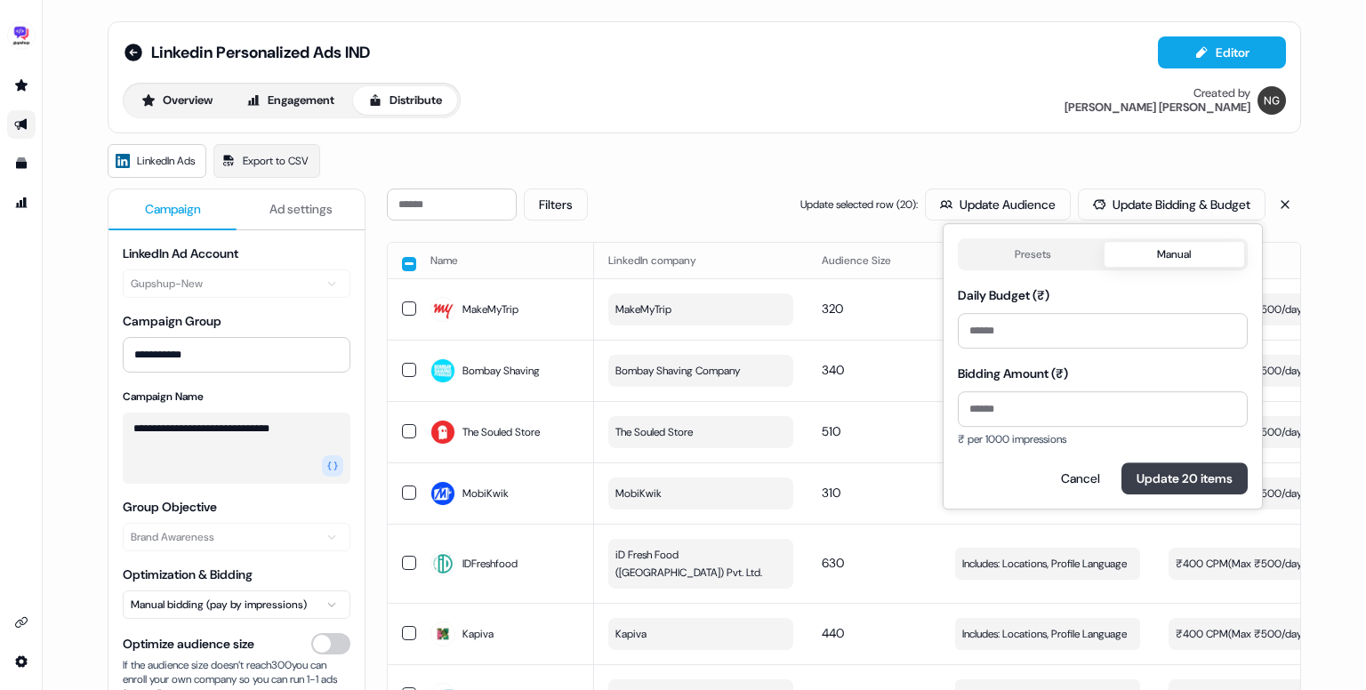
click at [1194, 477] on button "Update 20 items" at bounding box center [1185, 479] width 126 height 32
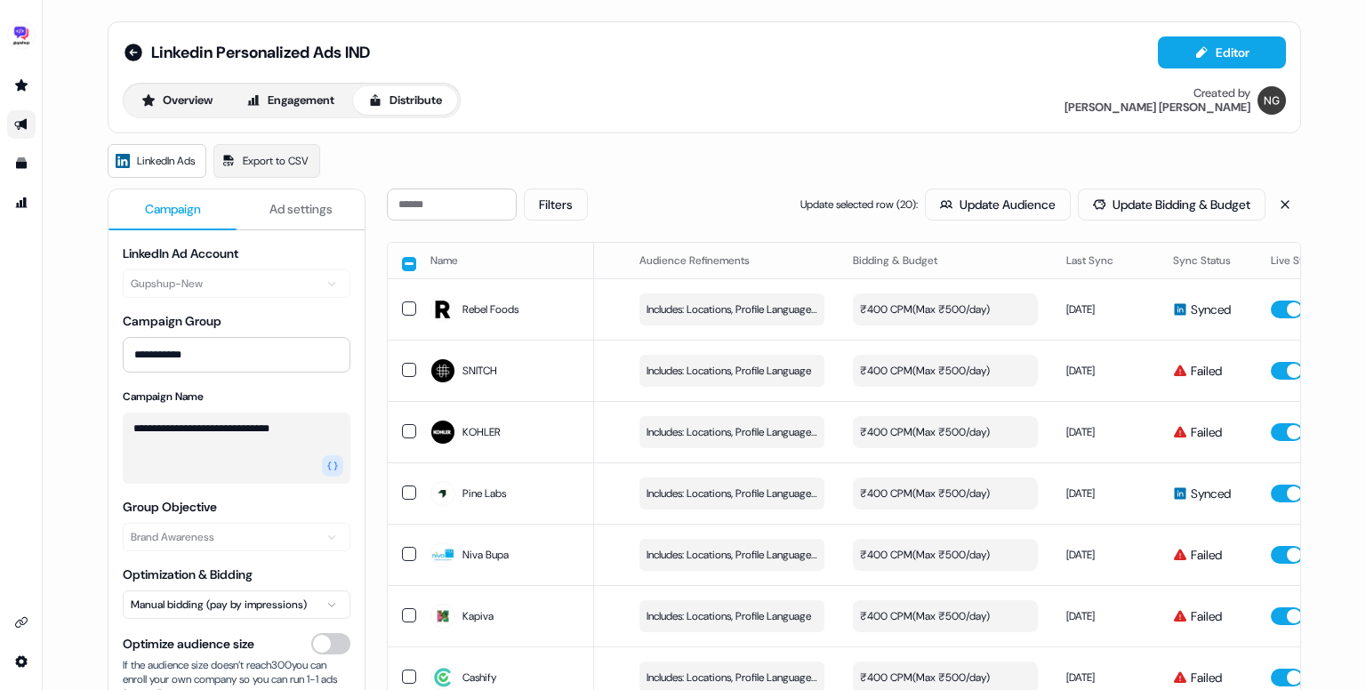
scroll to position [0, 503]
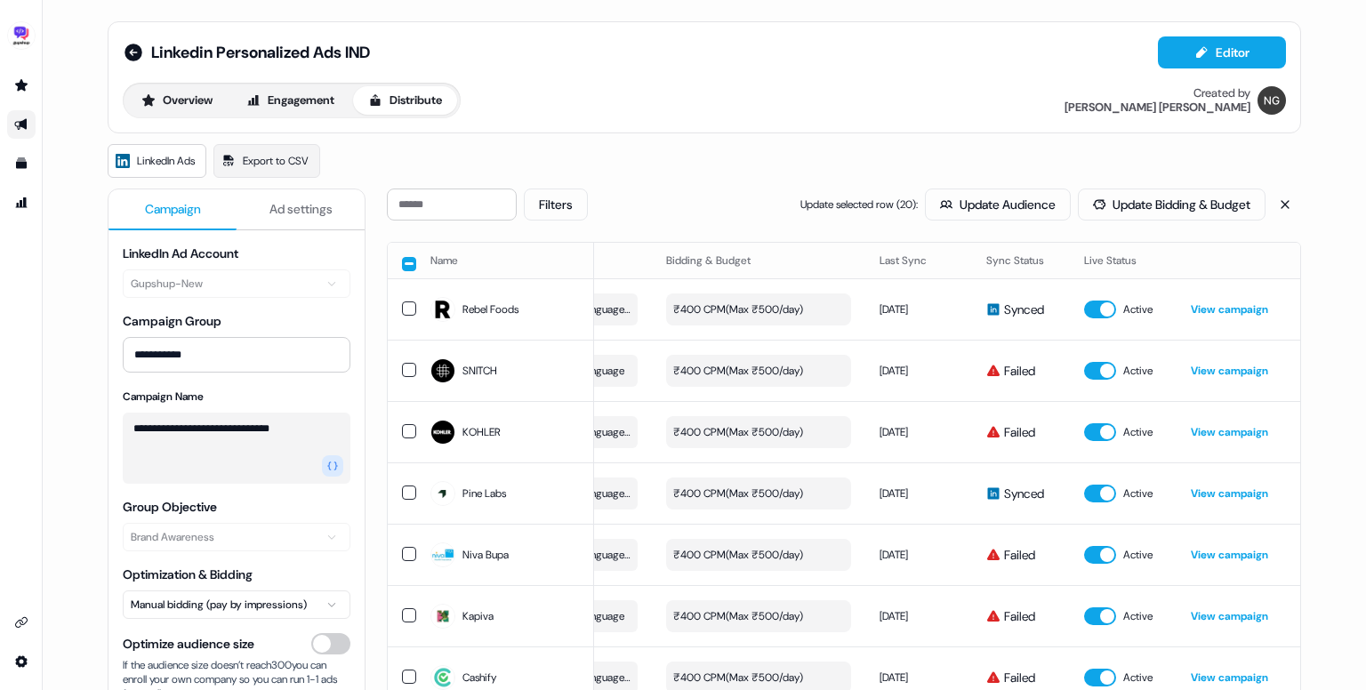
click at [407, 264] on button "button" at bounding box center [409, 264] width 14 height 14
click at [407, 264] on button "button" at bounding box center [409, 262] width 14 height 14
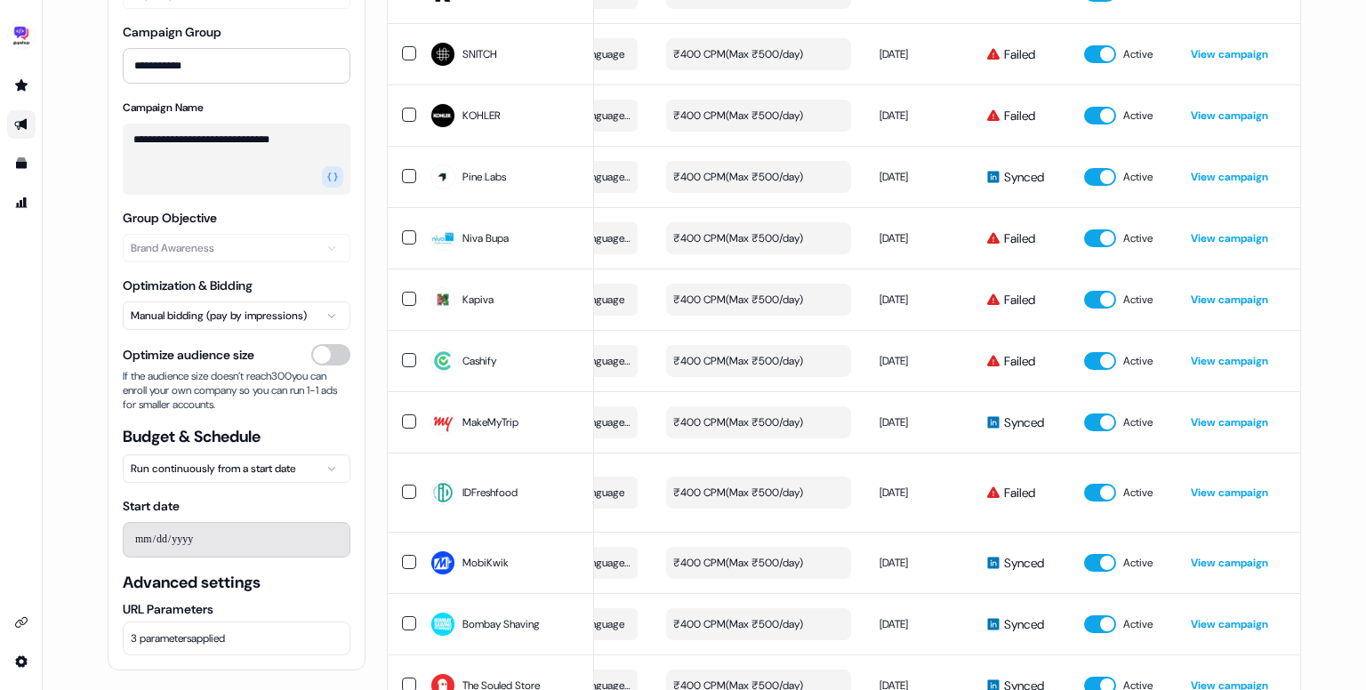
scroll to position [336, 0]
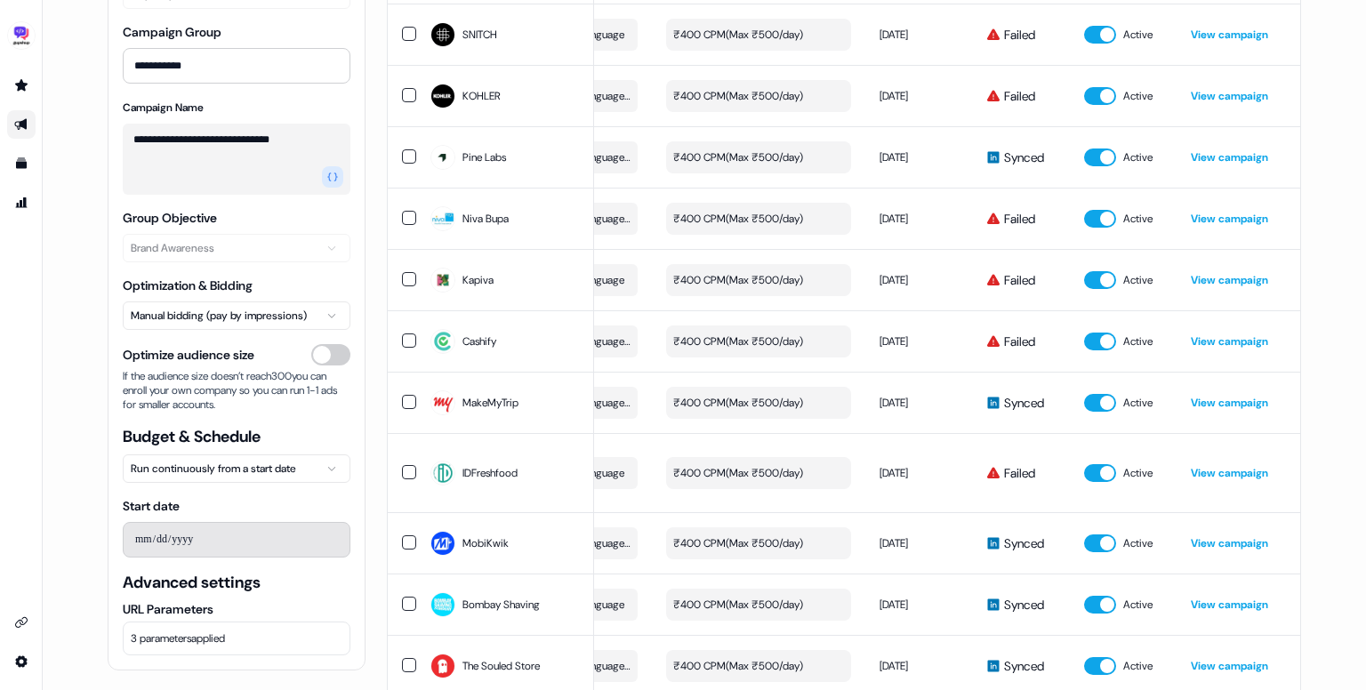
click at [248, 631] on button "3 parameters applied" at bounding box center [237, 639] width 228 height 34
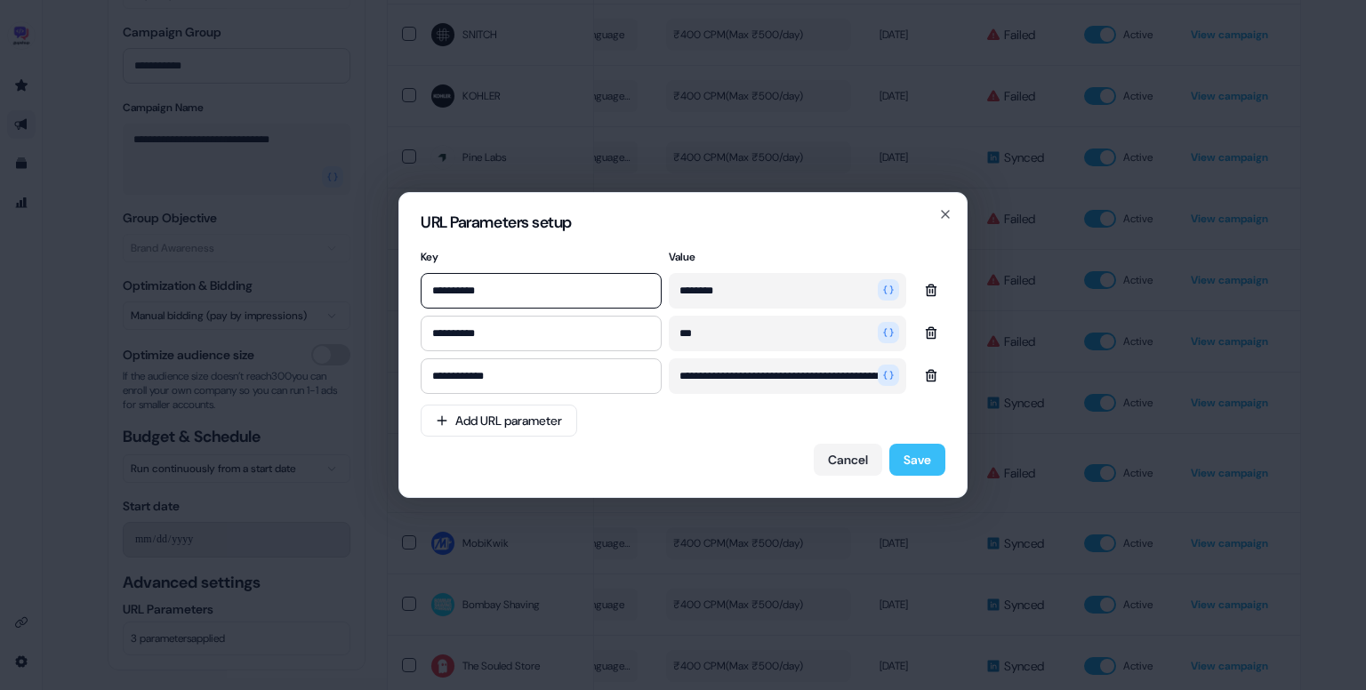
click at [922, 445] on button "Save" at bounding box center [918, 460] width 56 height 32
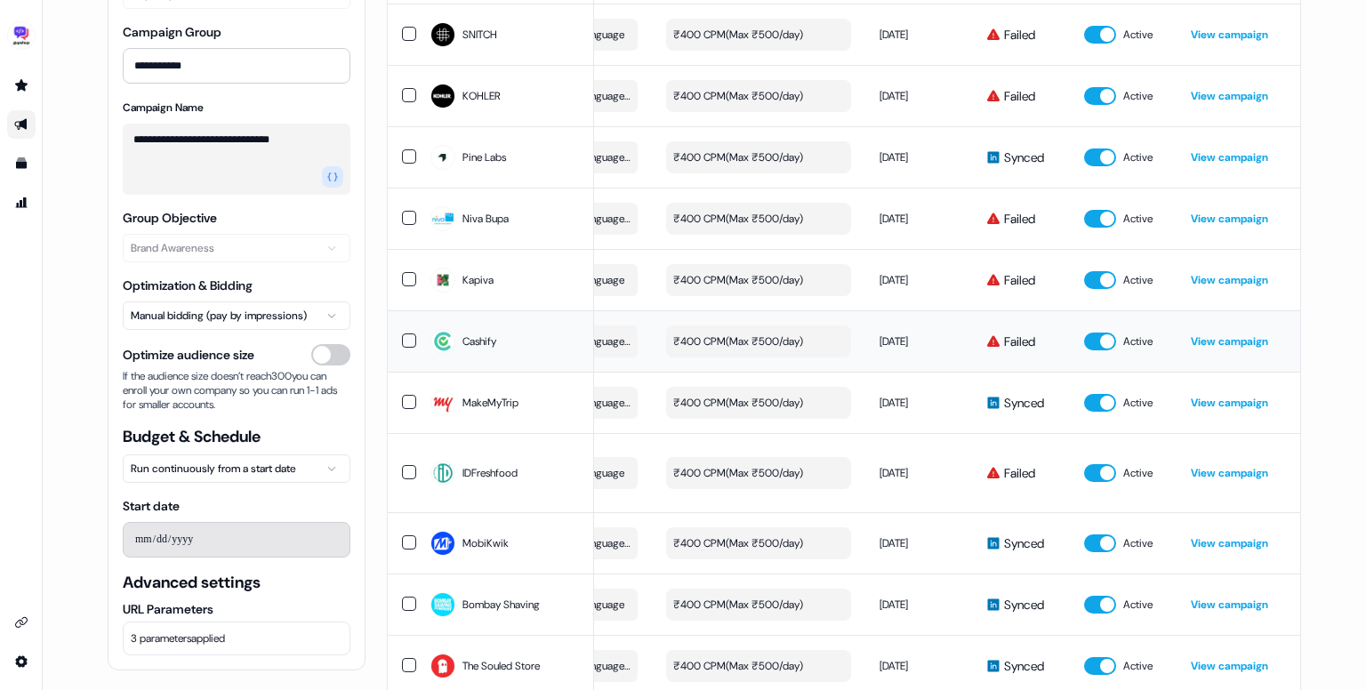
scroll to position [0, 0]
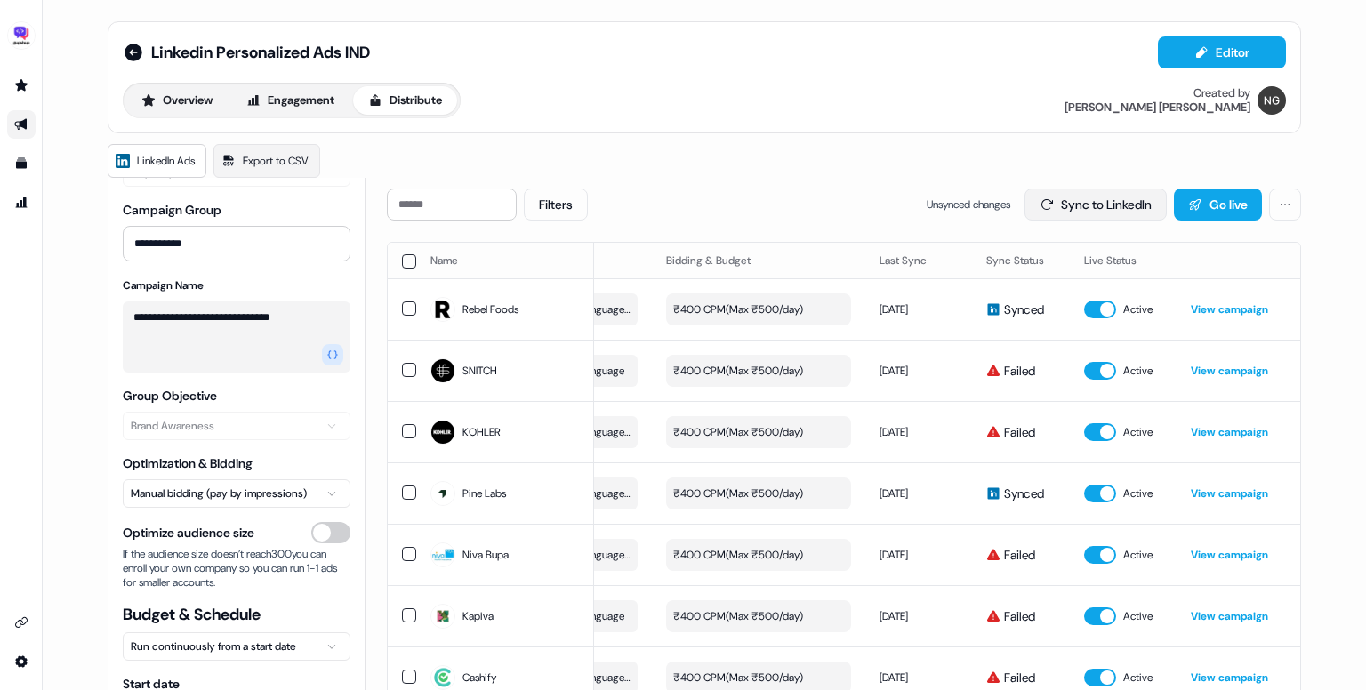
click at [1101, 202] on button "Sync to LinkedIn" at bounding box center [1096, 205] width 142 height 32
